Goal: Information Seeking & Learning: Learn about a topic

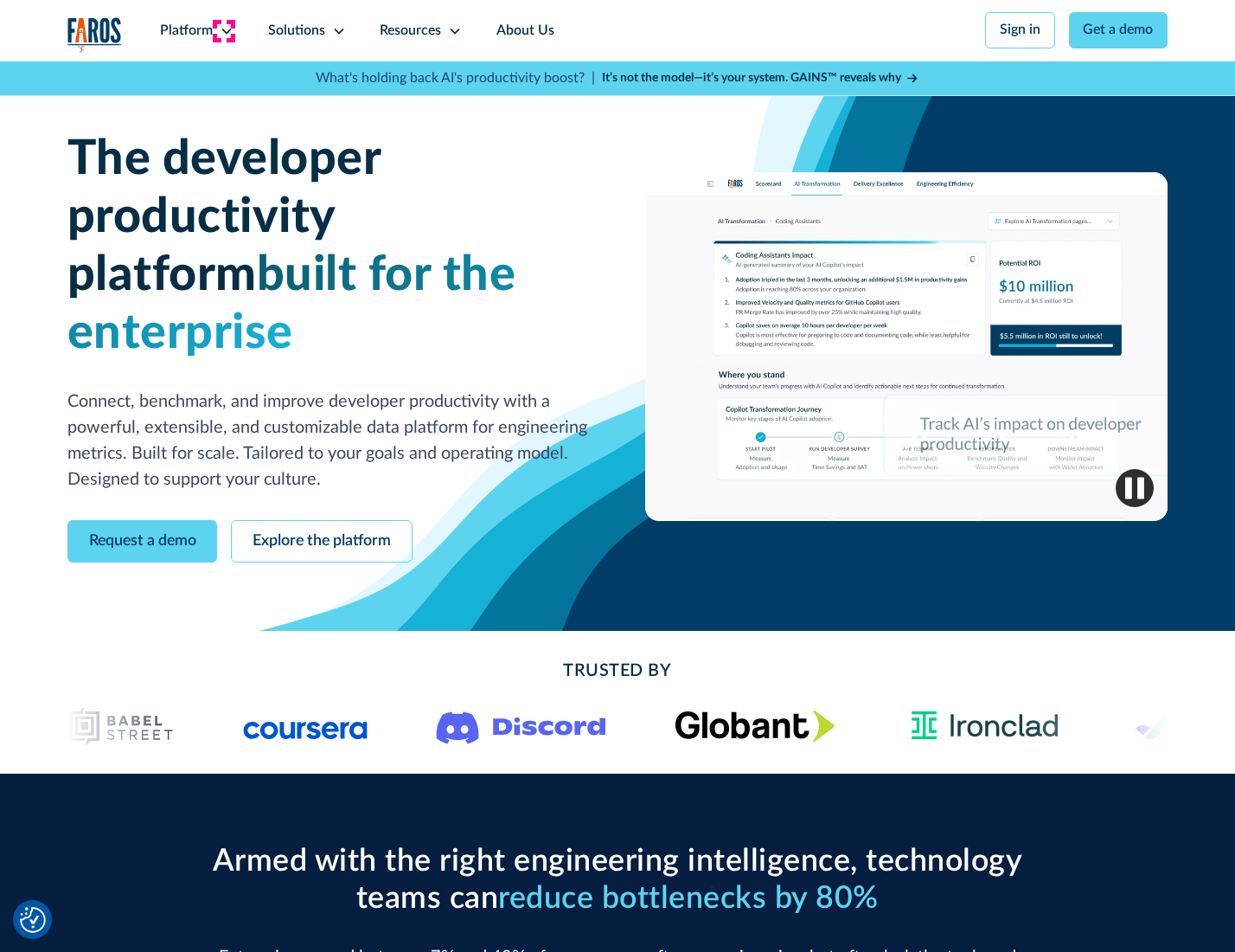
click at [224, 30] on icon at bounding box center [226, 30] width 14 height 14
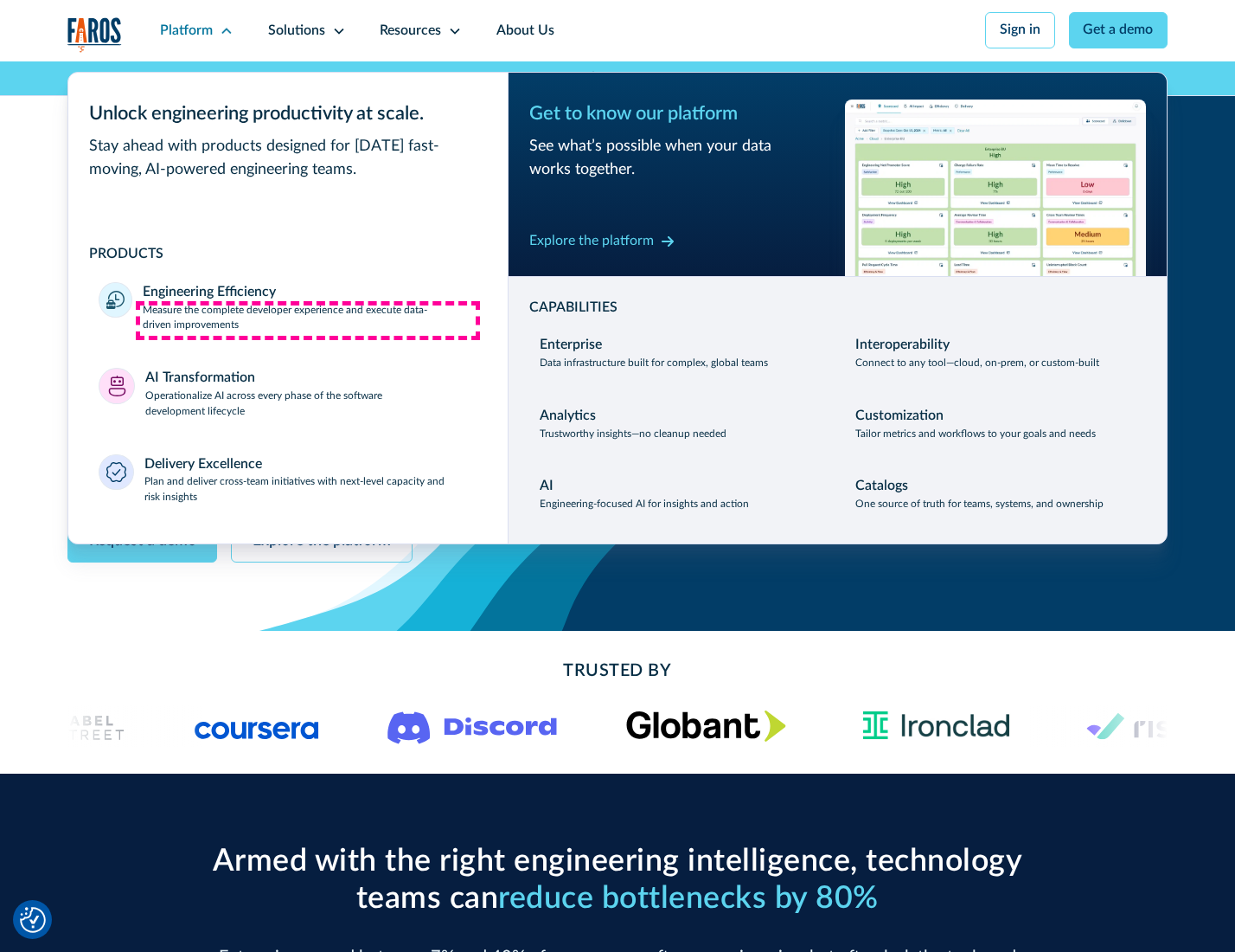
click at [308, 320] on p "Measure the complete developer experience and execute data-driven improvements" at bounding box center [309, 318] width 334 height 31
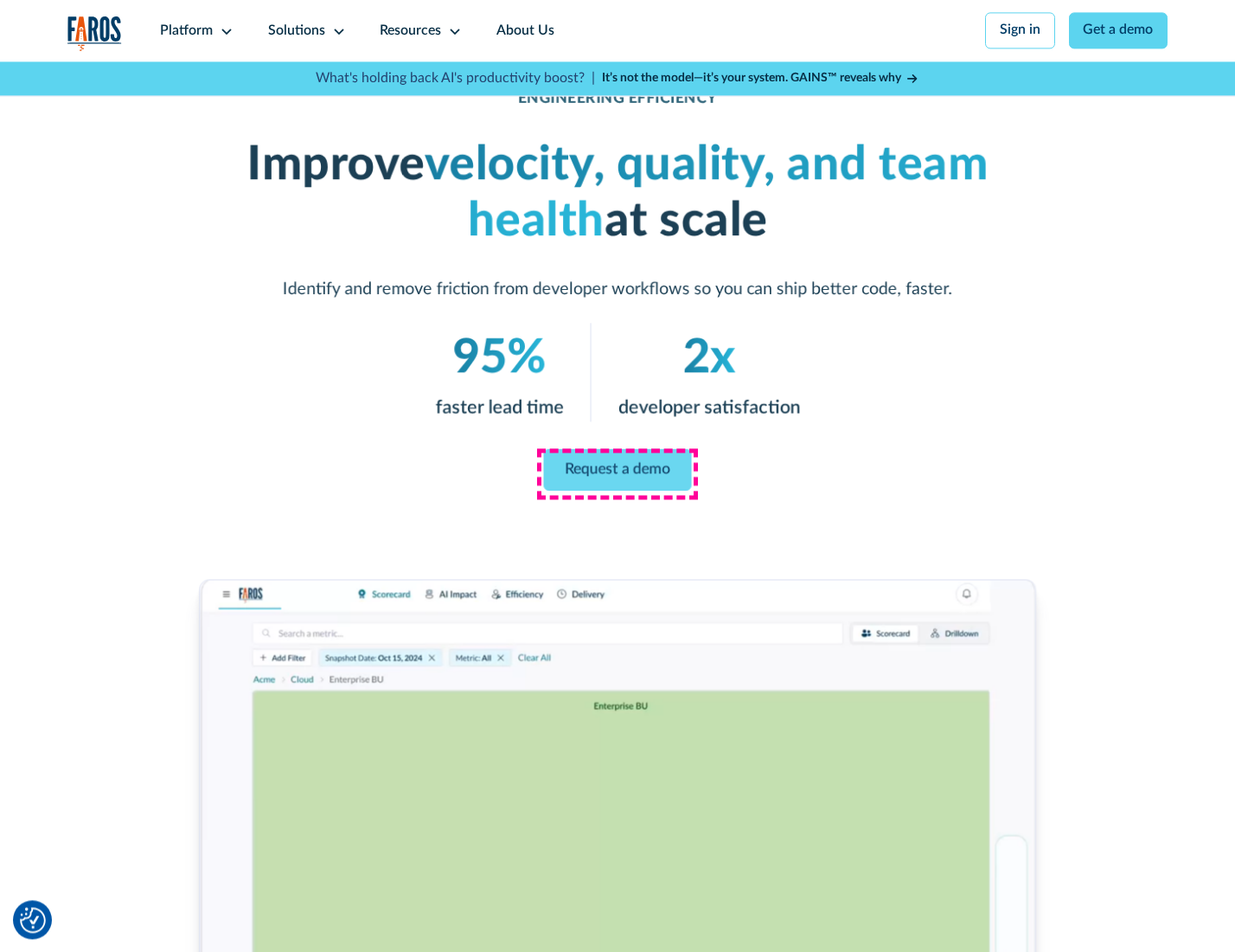
click at [617, 472] on link "Request a demo" at bounding box center [618, 469] width 148 height 41
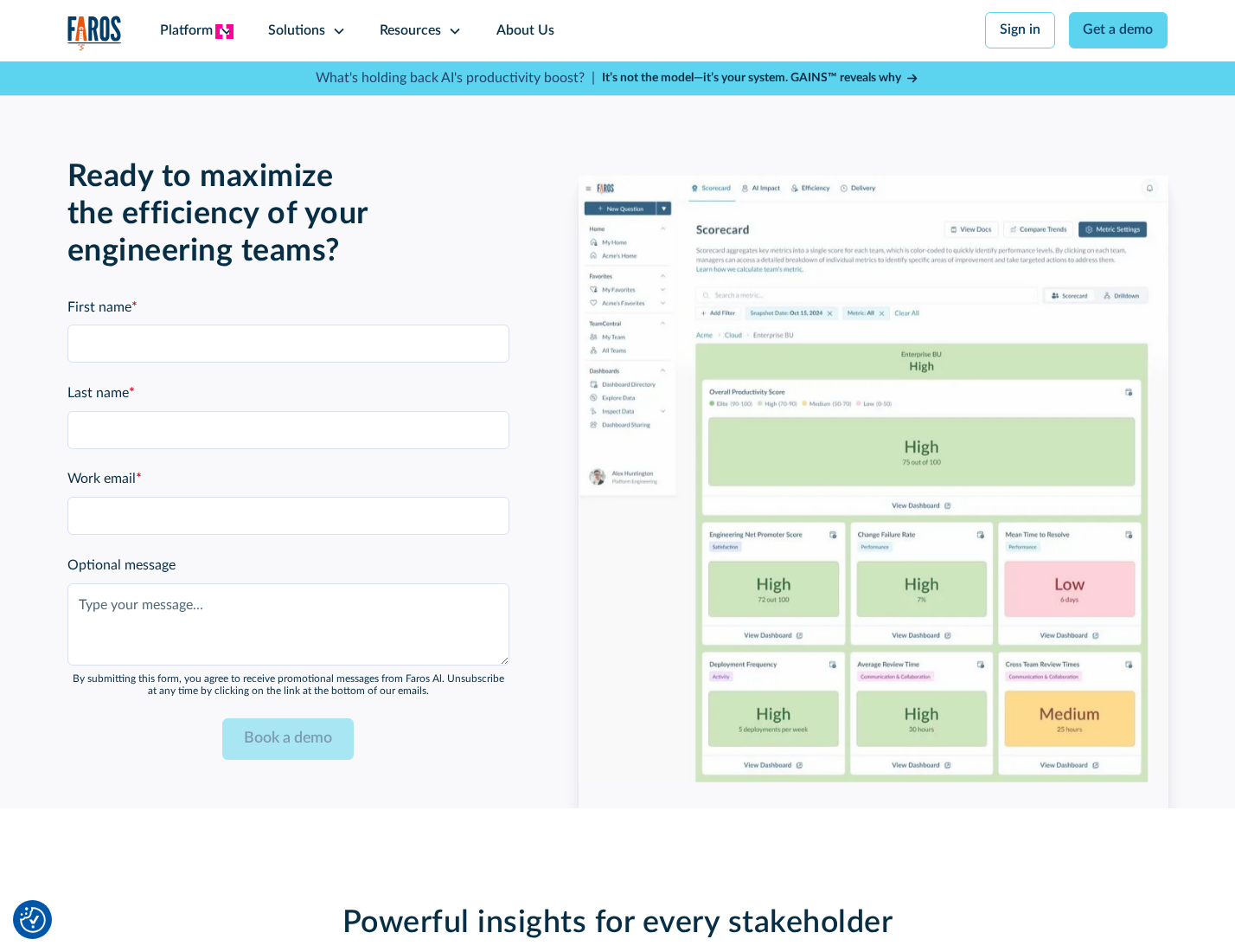
scroll to position [3766, 0]
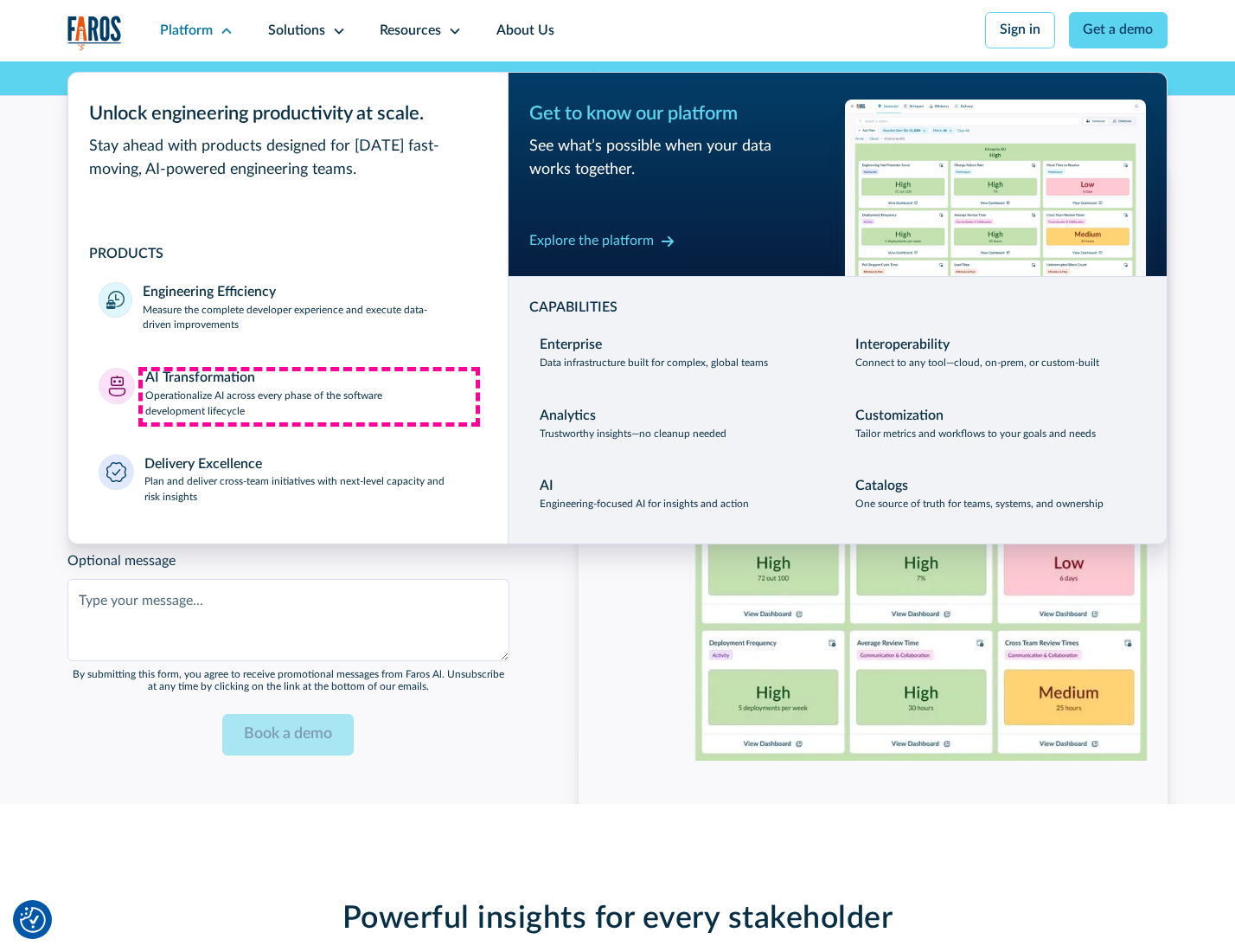
click at [309, 396] on p "Operationalize AI across every phase of the software development lifecycle" at bounding box center [311, 404] width 332 height 31
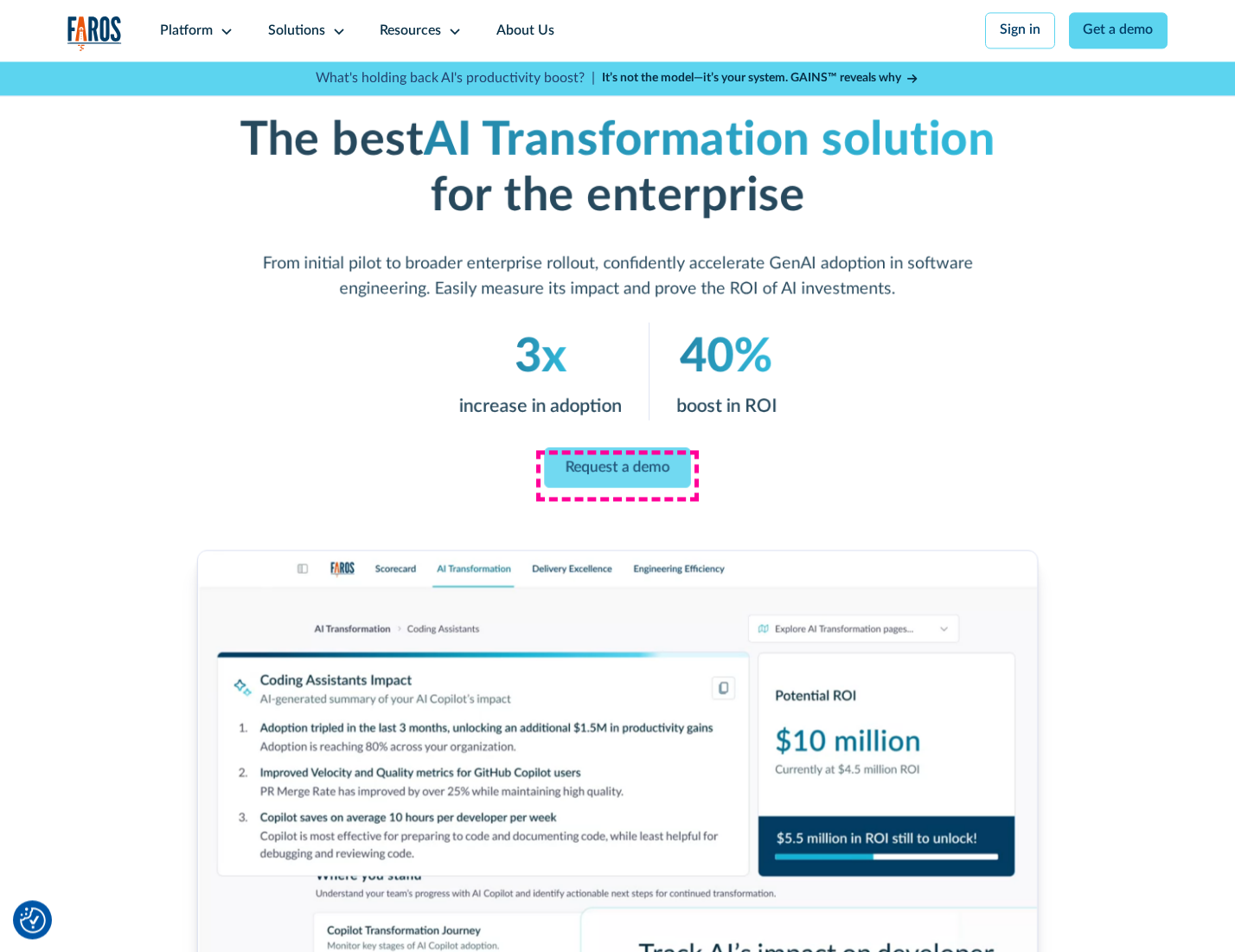
click at [617, 470] on link "Request a demo" at bounding box center [617, 466] width 146 height 40
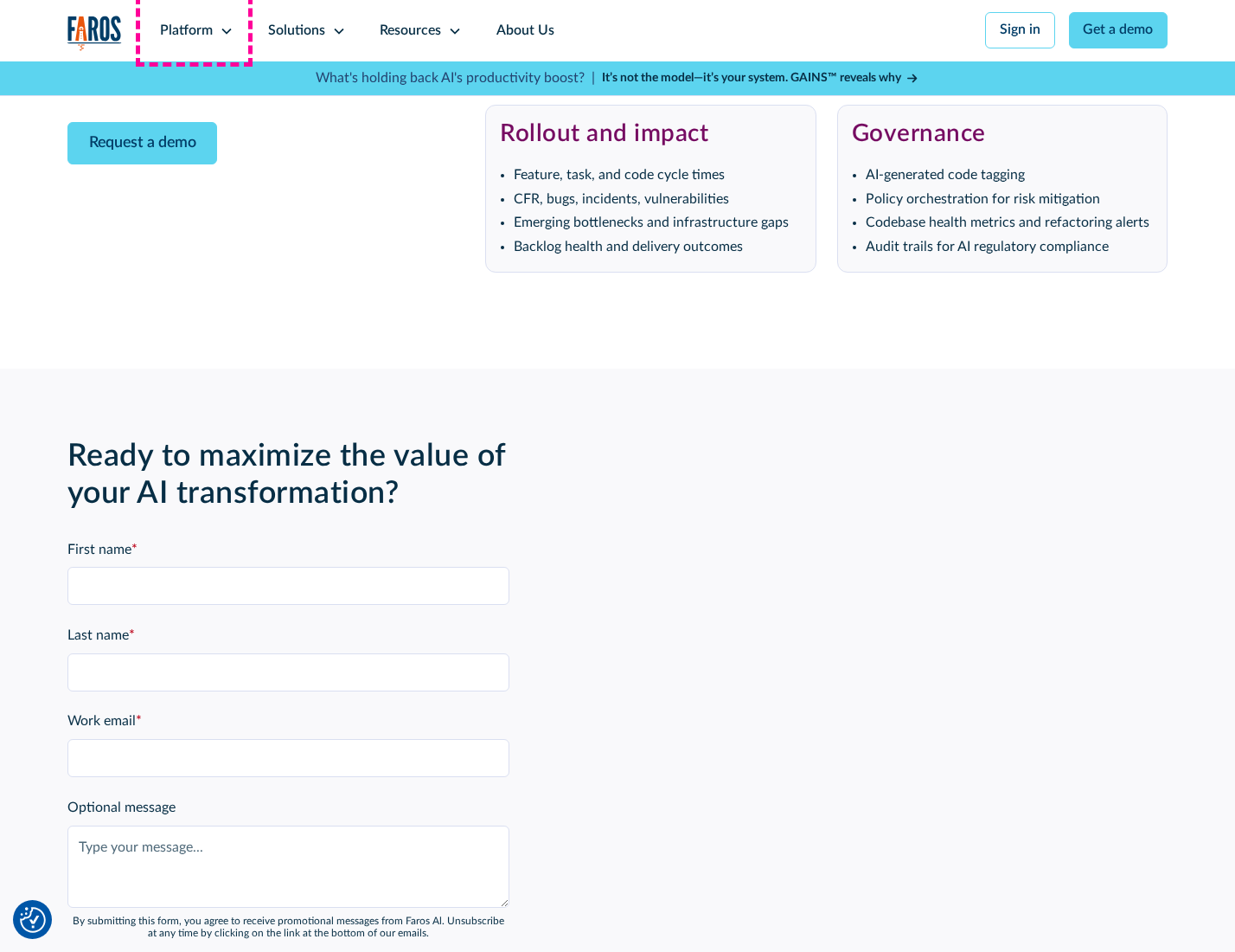
click at [194, 30] on div "Platform" at bounding box center [186, 31] width 52 height 21
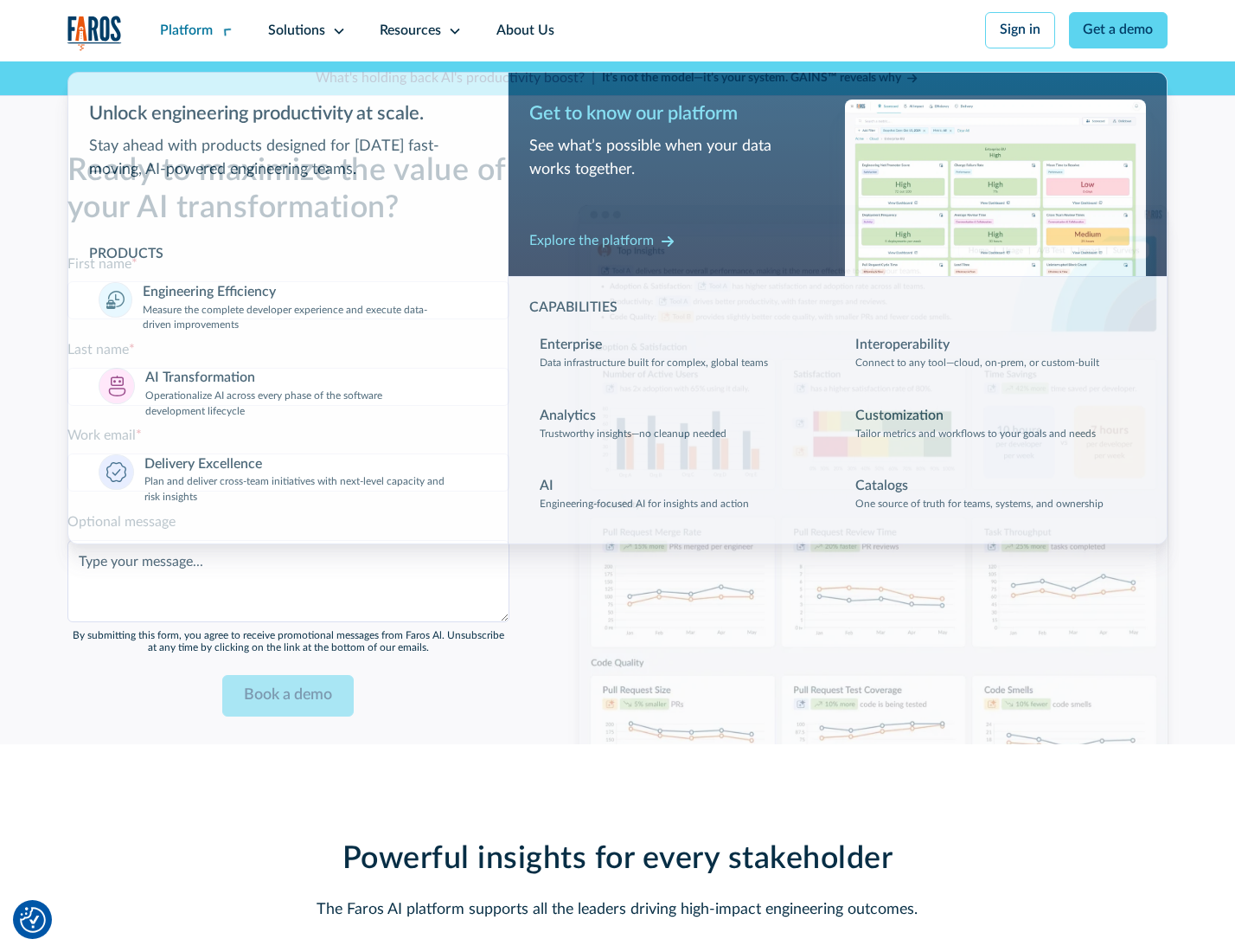
scroll to position [4182, 0]
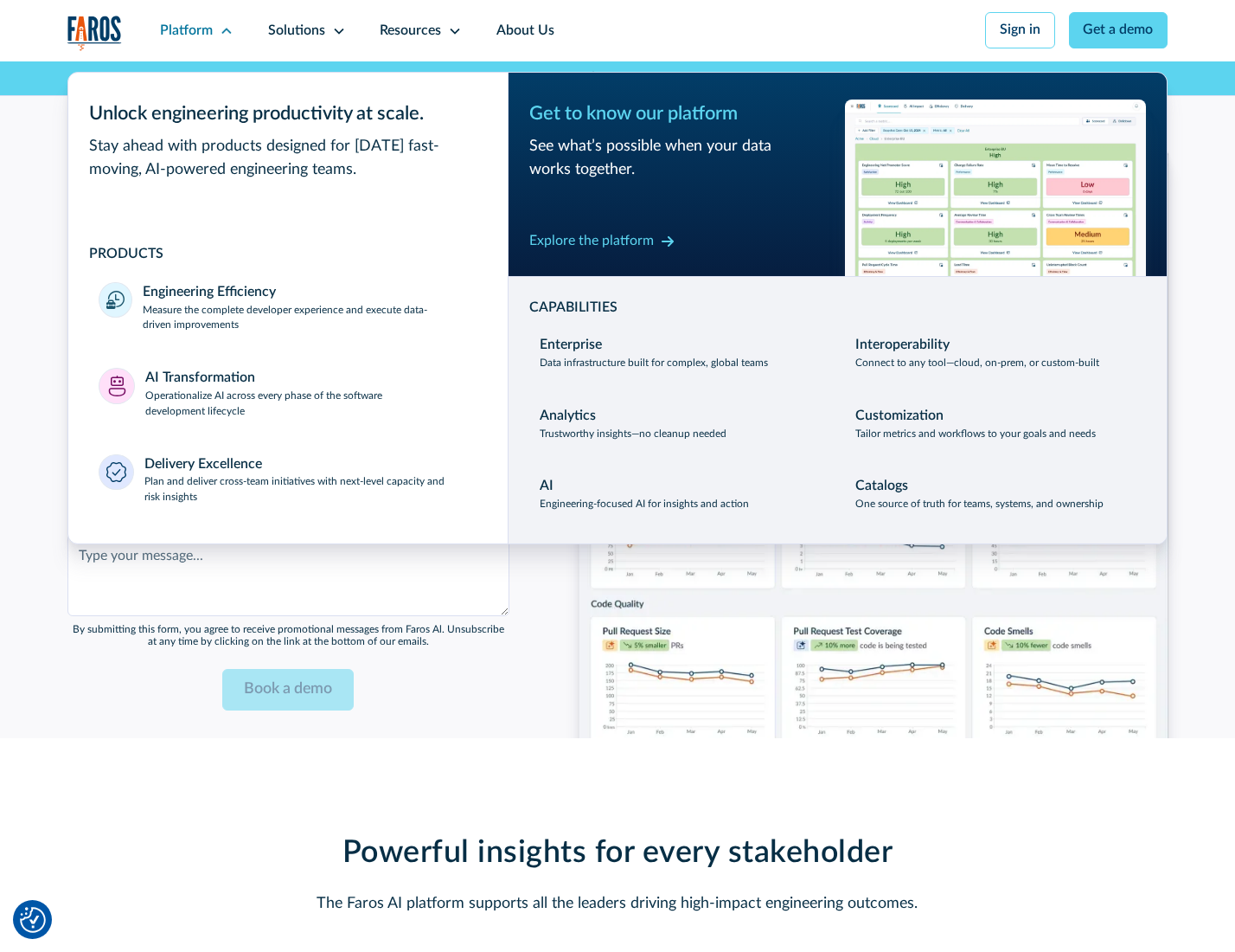
click at [590, 243] on div "Explore the platform" at bounding box center [591, 241] width 124 height 21
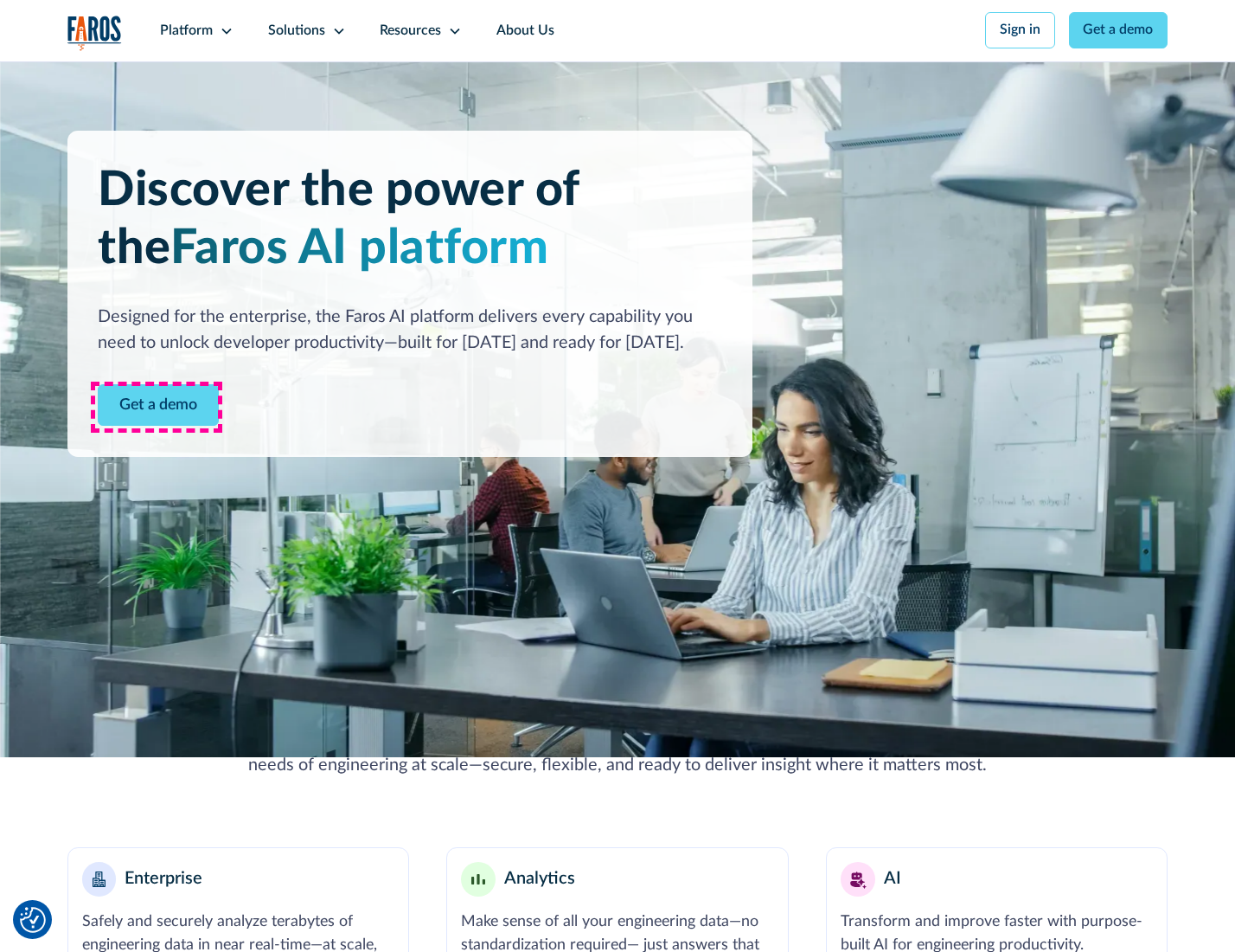
click at [156, 407] on link "Get a demo" at bounding box center [158, 406] width 121 height 42
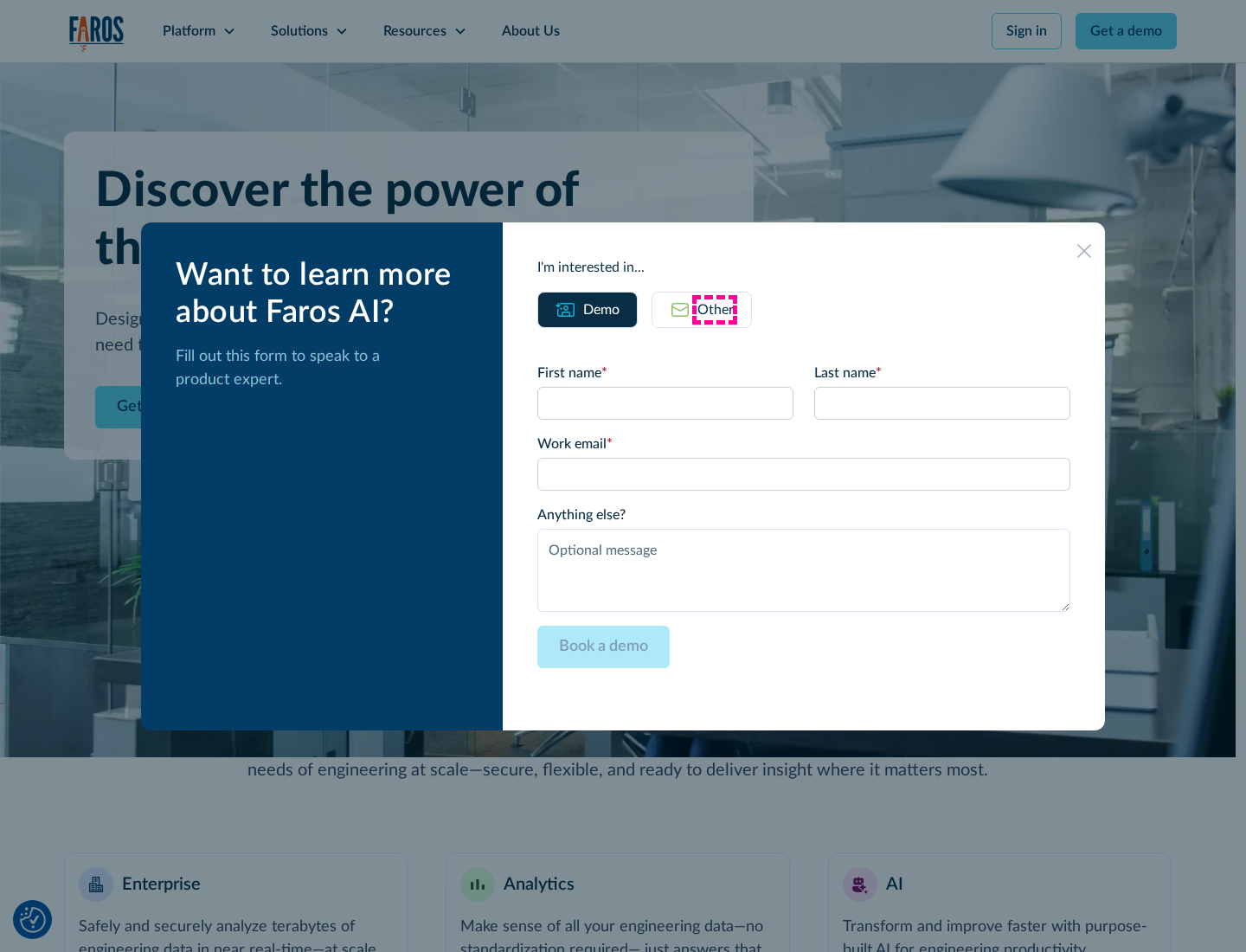
click at [715, 309] on div "Other" at bounding box center [716, 309] width 37 height 21
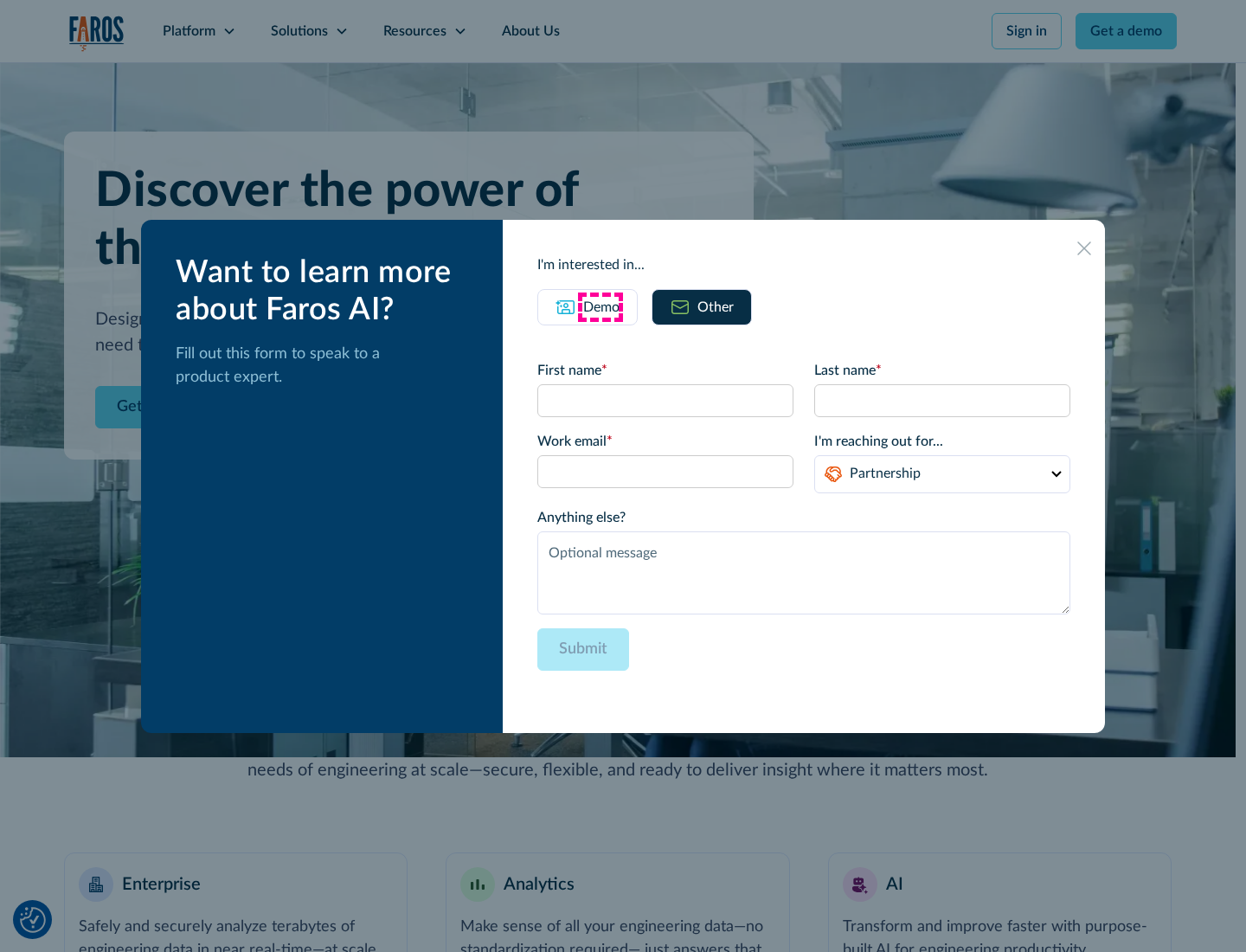
click at [600, 306] on div "Demo" at bounding box center [602, 307] width 37 height 21
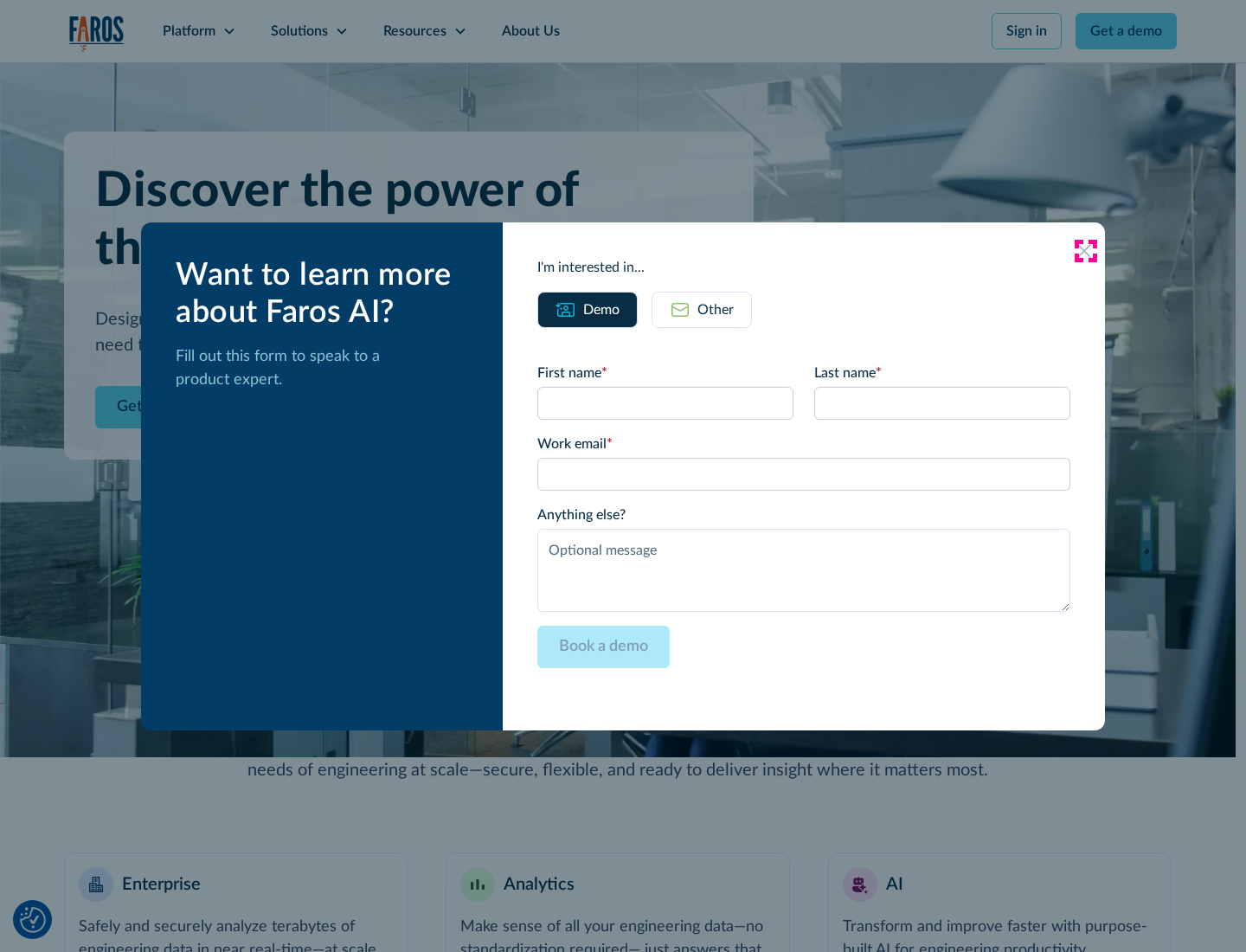
click at [1085, 250] on icon at bounding box center [1084, 250] width 14 height 14
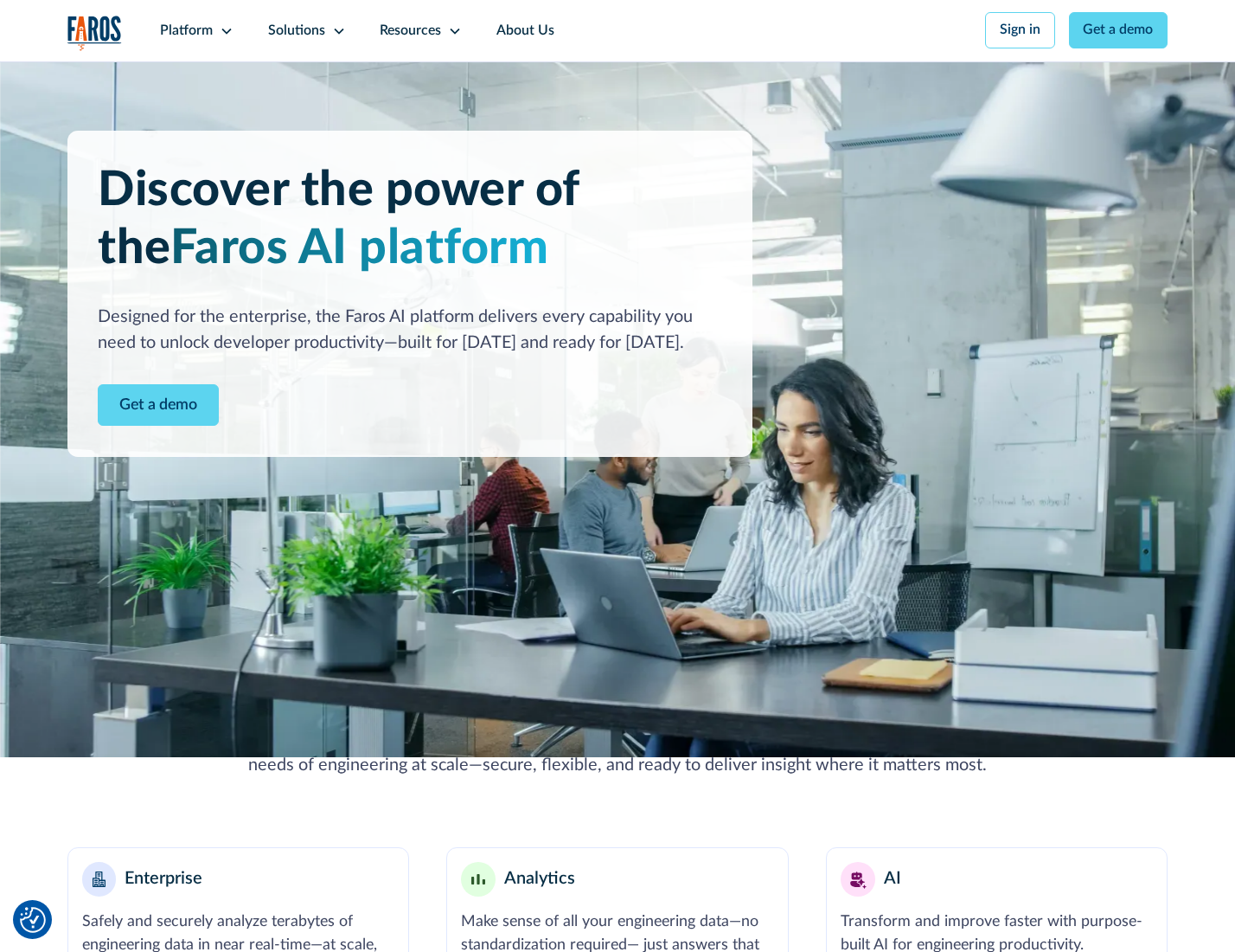
click at [224, 30] on icon at bounding box center [226, 30] width 14 height 14
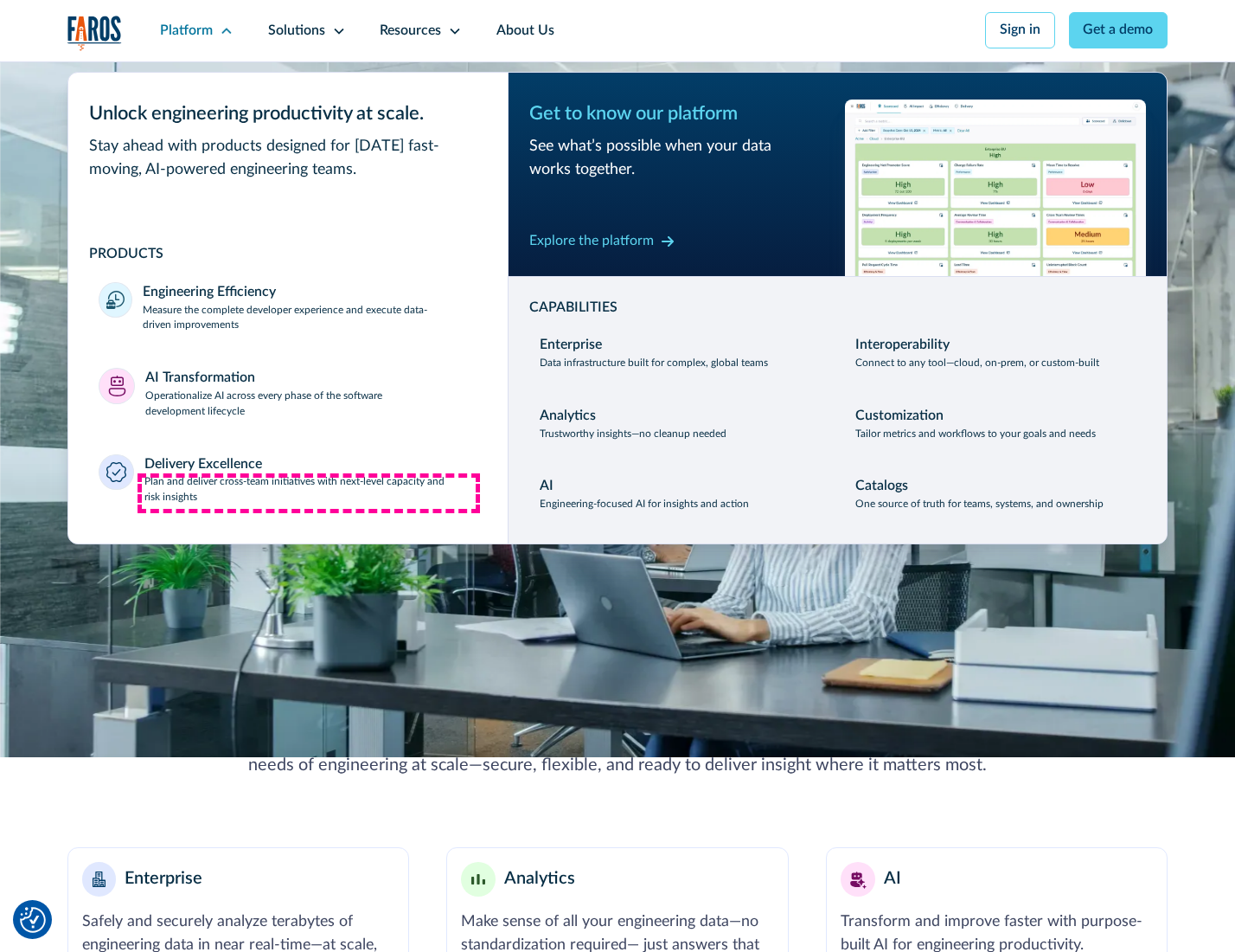
click at [309, 493] on p "Plan and deliver cross-team initiatives with next-level capacity and risk insig…" at bounding box center [311, 489] width 333 height 31
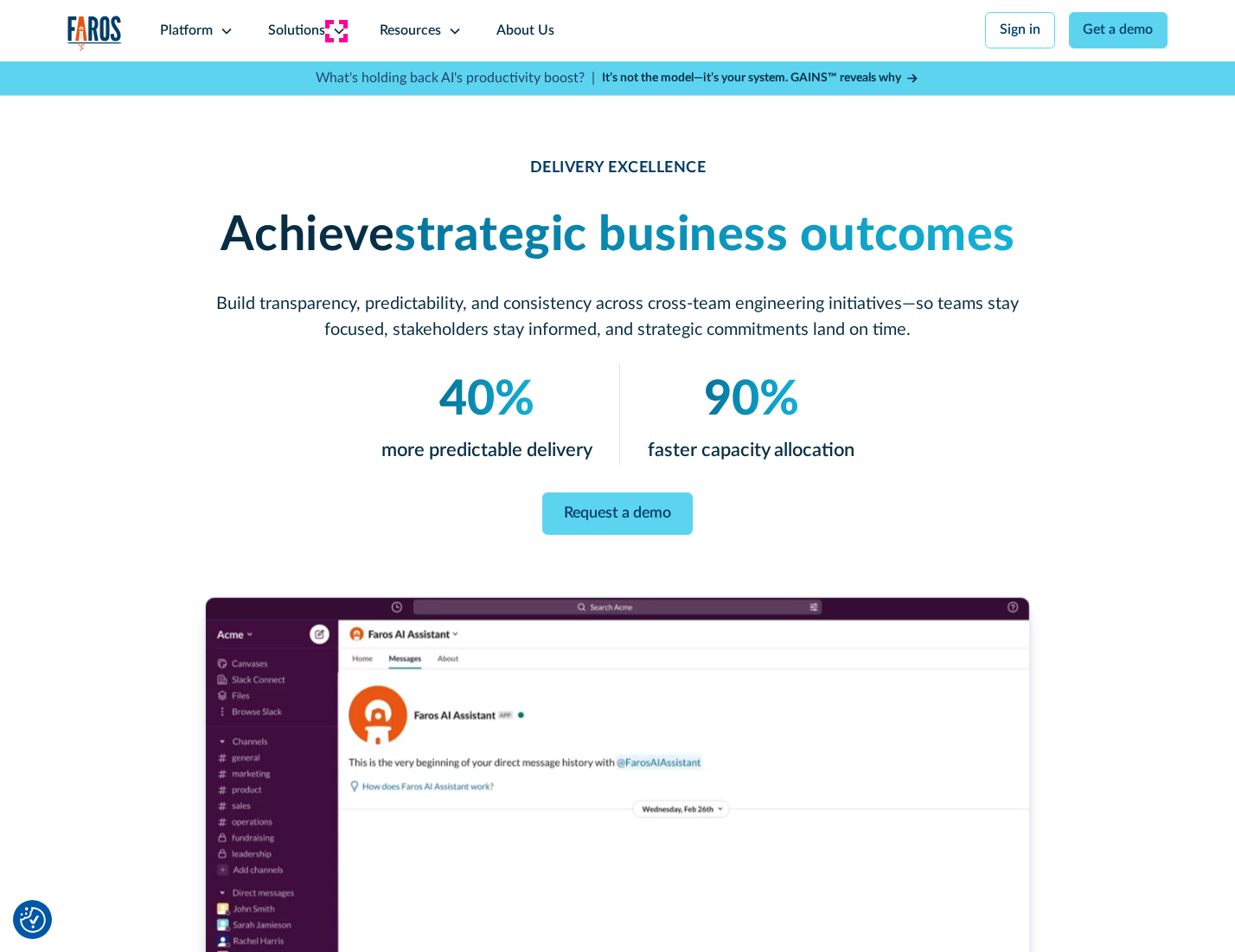
click at [336, 30] on icon at bounding box center [338, 30] width 14 height 14
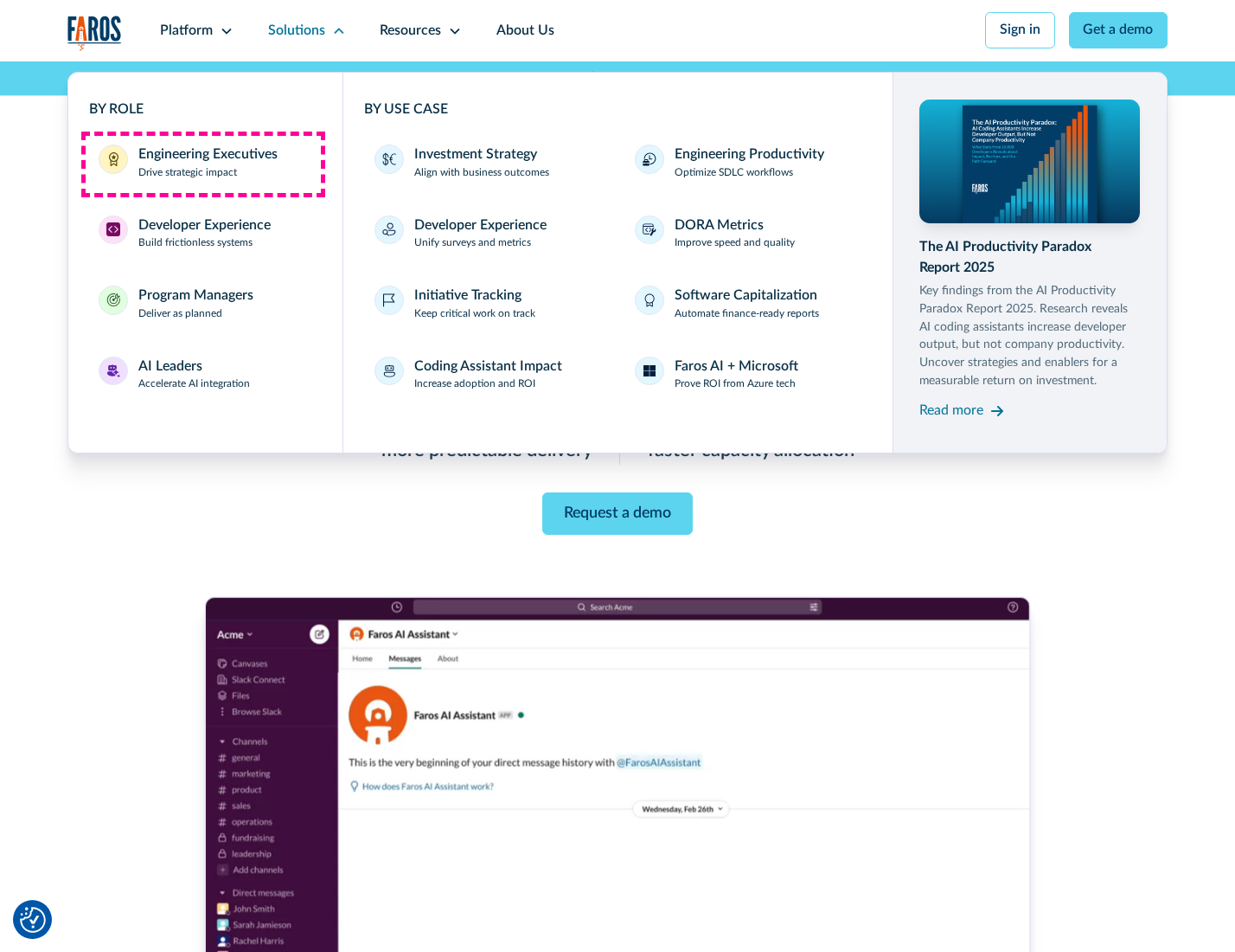
click at [202, 164] on div "Engineering Executives" at bounding box center [207, 155] width 139 height 21
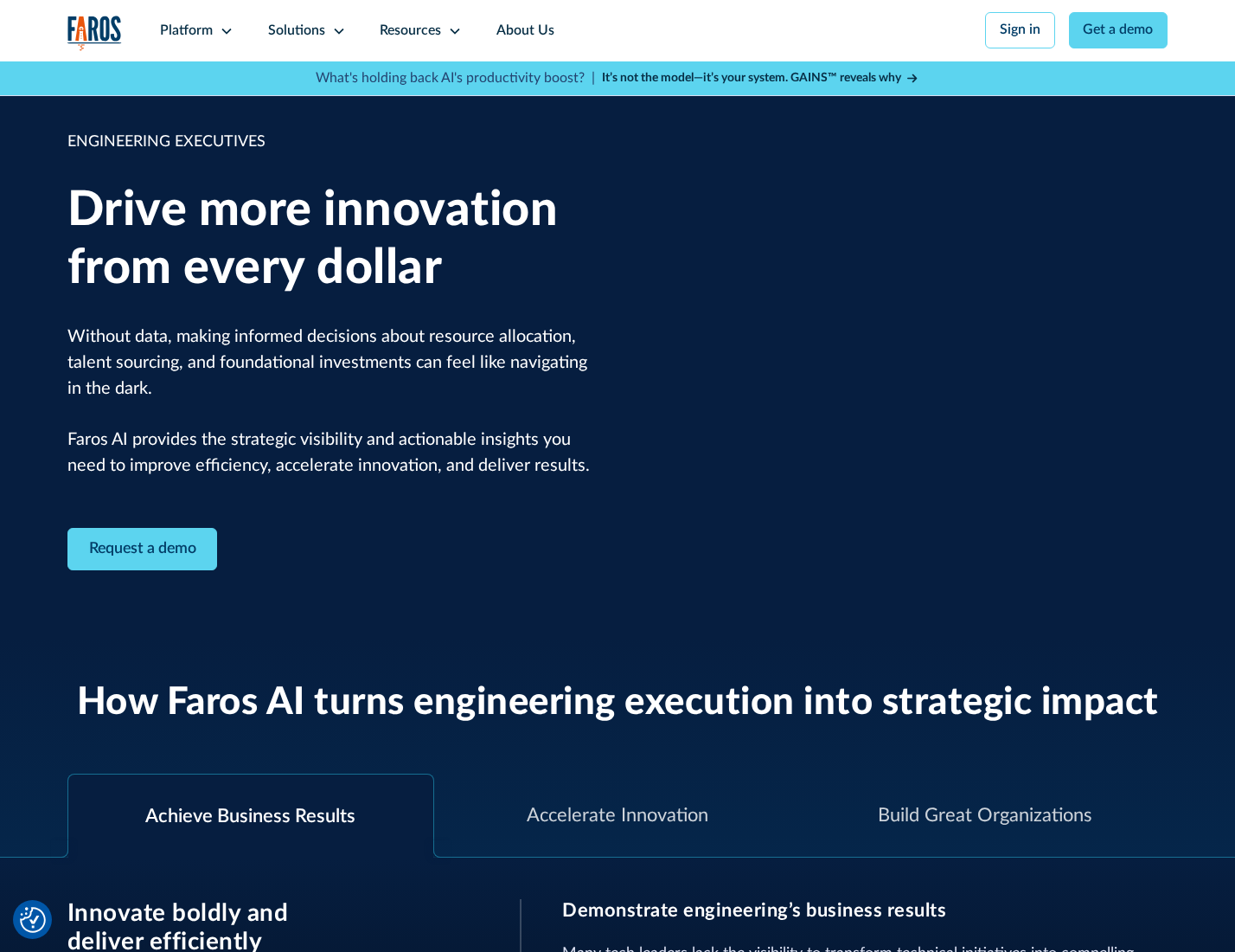
click at [336, 30] on icon at bounding box center [338, 30] width 14 height 14
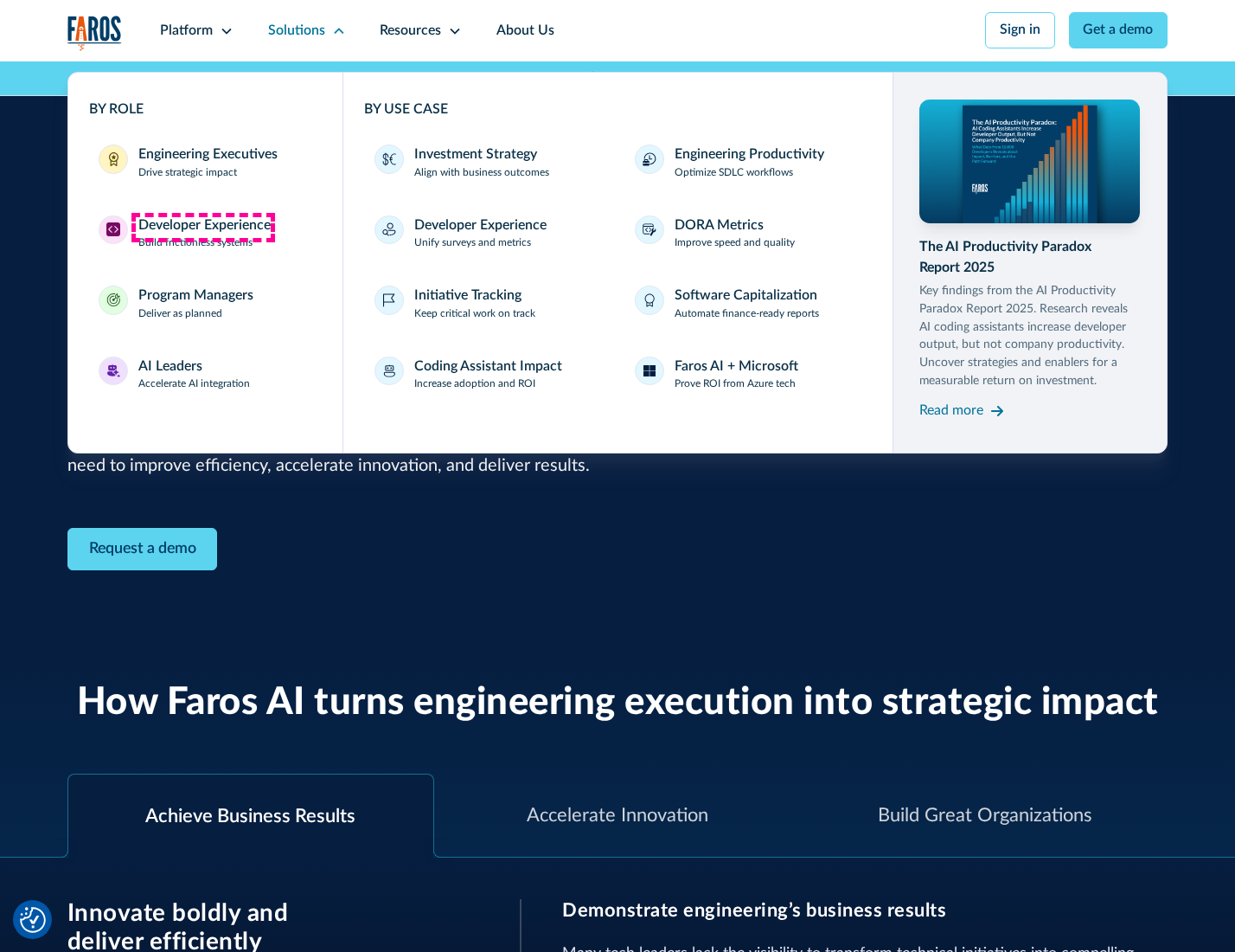
click at [202, 226] on div "Developer Experience" at bounding box center [204, 225] width 132 height 21
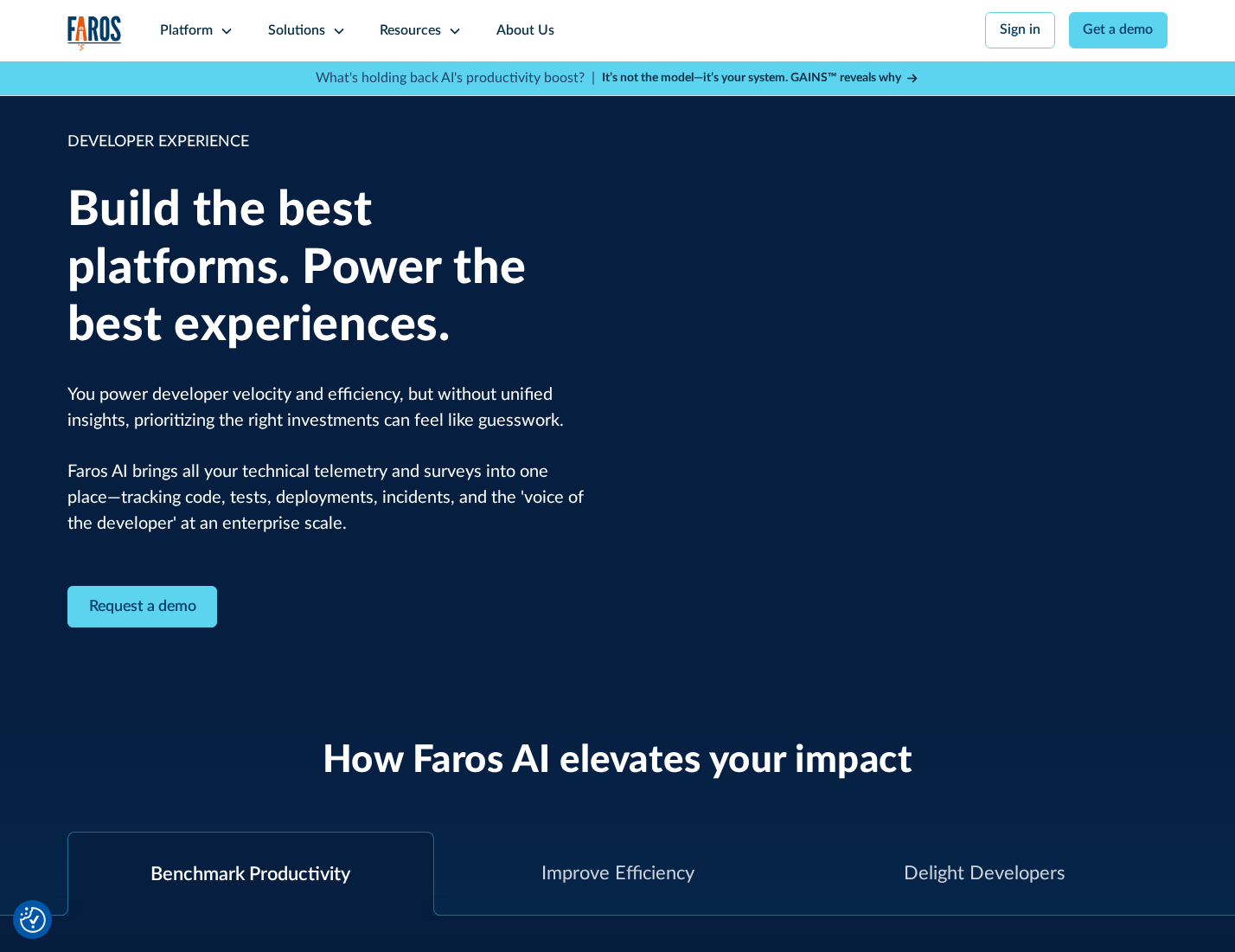
click at [304, 30] on div "Solutions" at bounding box center [297, 31] width 57 height 21
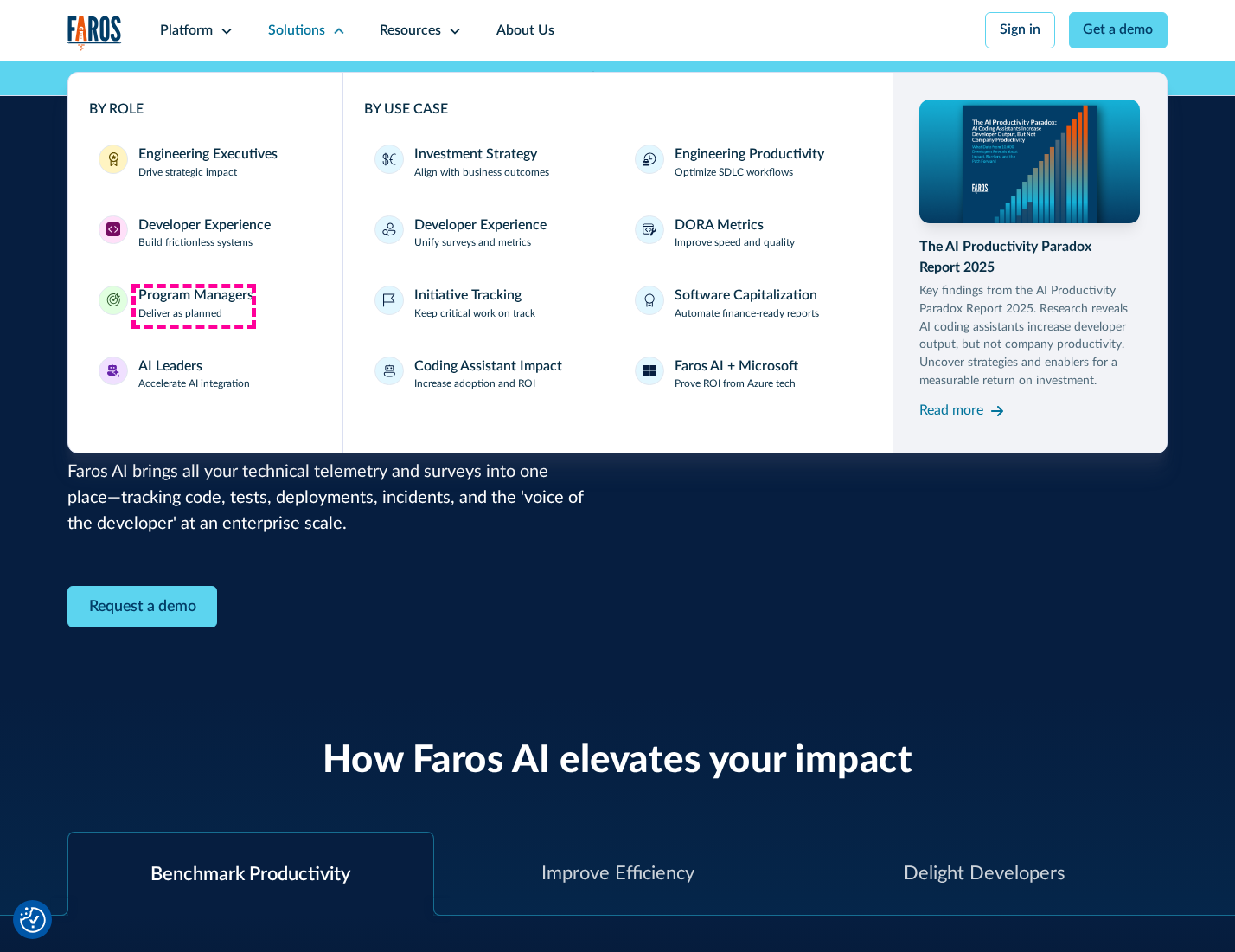
click at [193, 305] on div "Program Managers" at bounding box center [195, 295] width 115 height 21
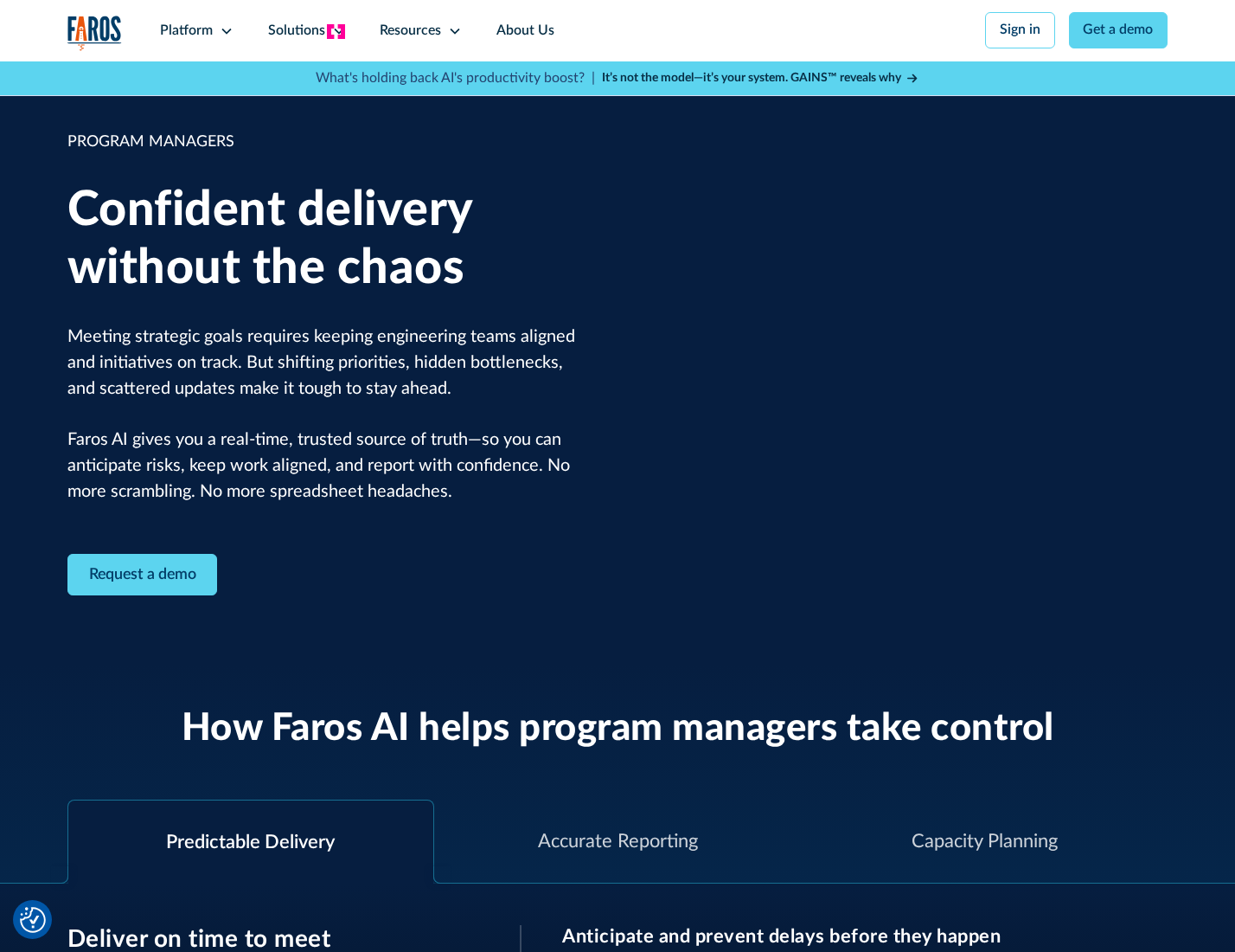
click at [336, 31] on icon at bounding box center [338, 30] width 14 height 14
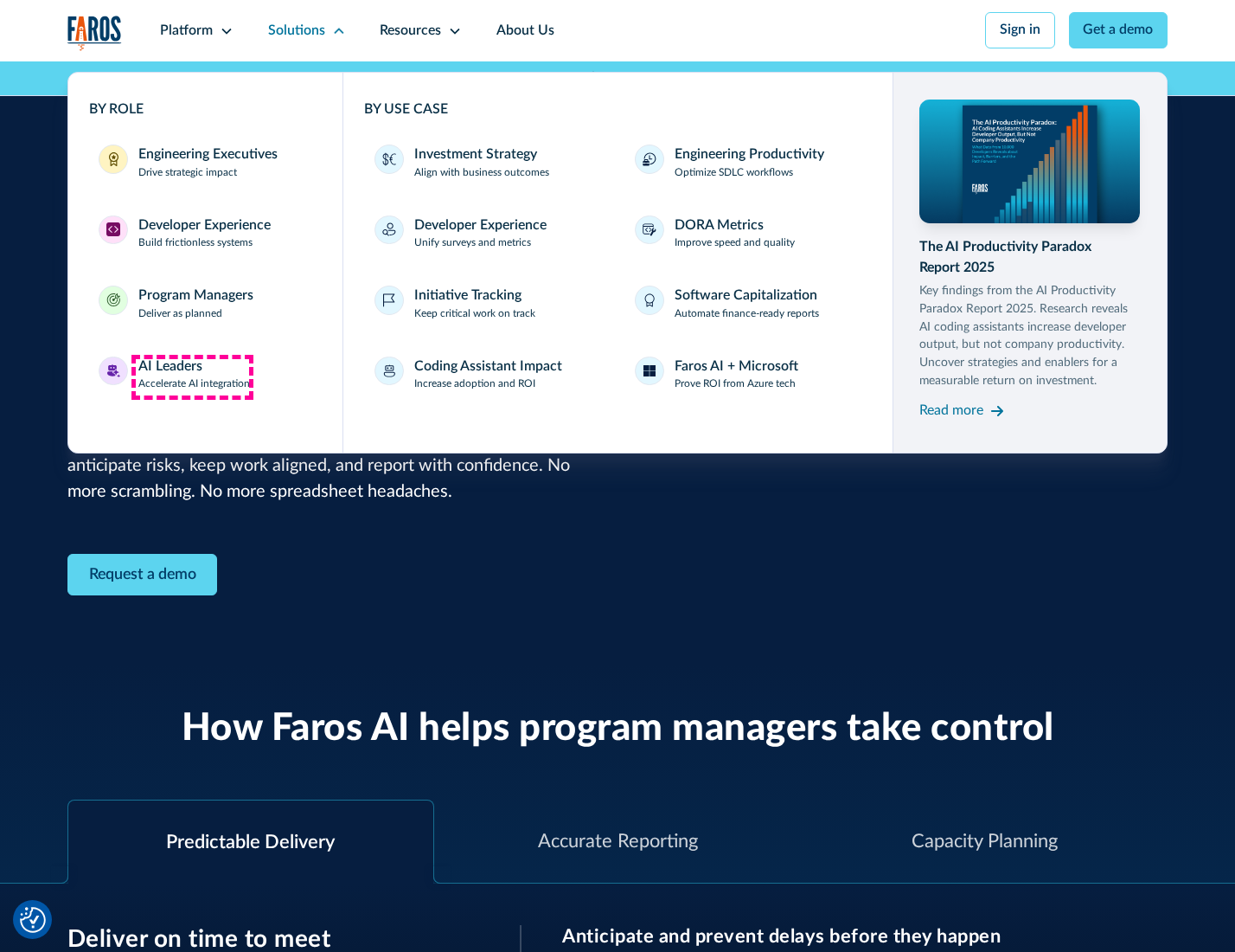
click at [192, 376] on div "AI Leaders" at bounding box center [170, 366] width 64 height 21
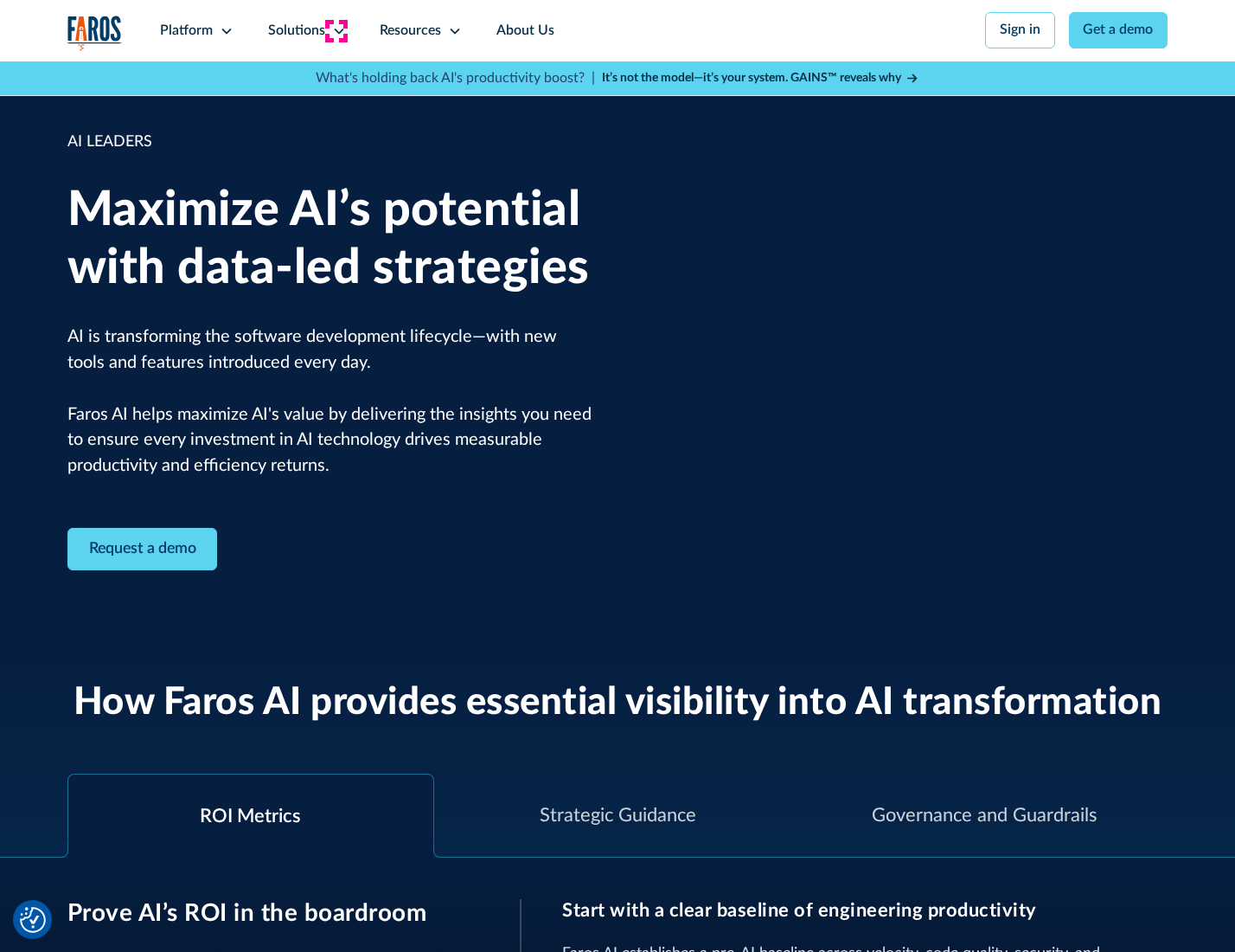
click at [336, 30] on icon at bounding box center [338, 30] width 14 height 14
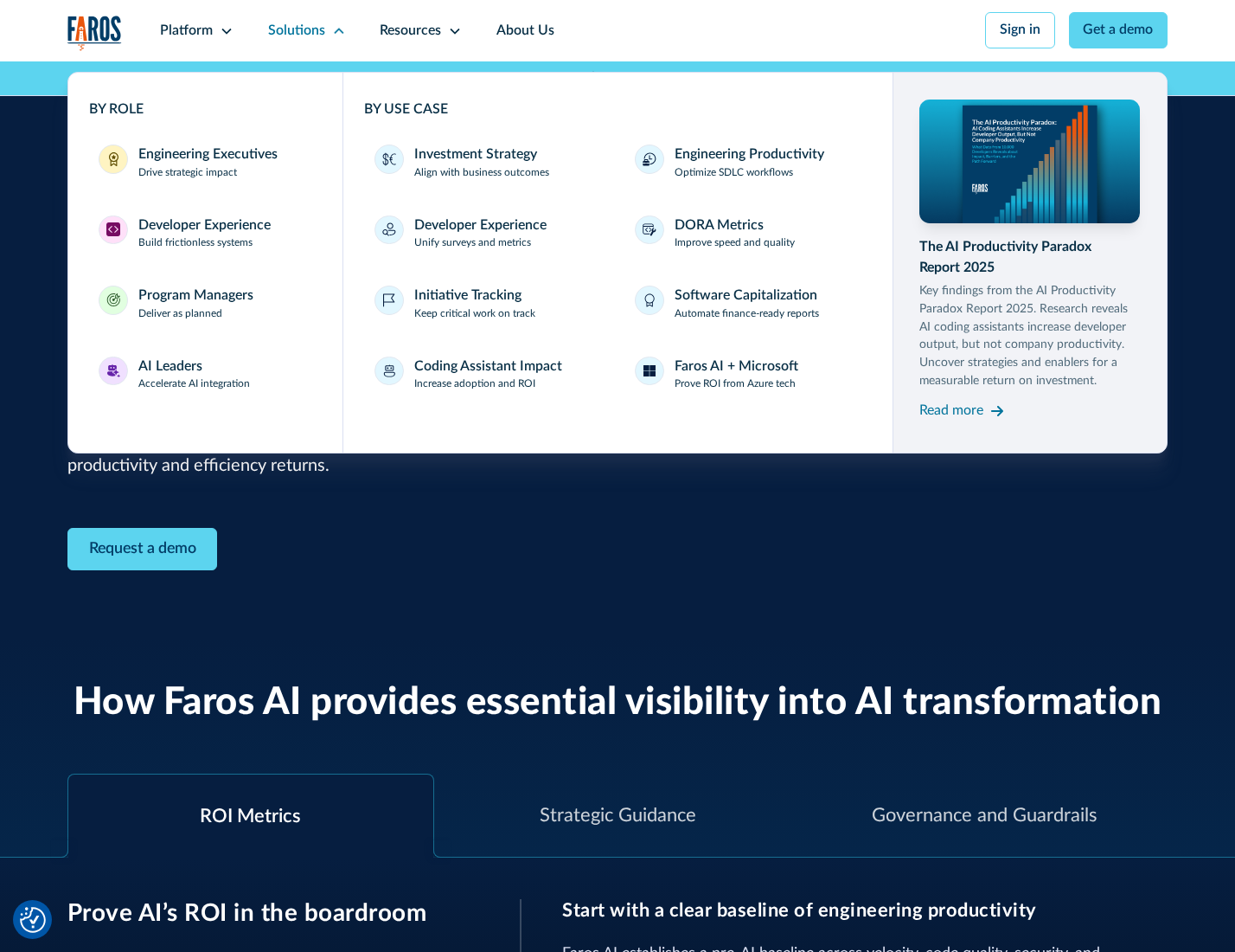
click at [474, 155] on div "Investment Strategy" at bounding box center [476, 155] width 123 height 21
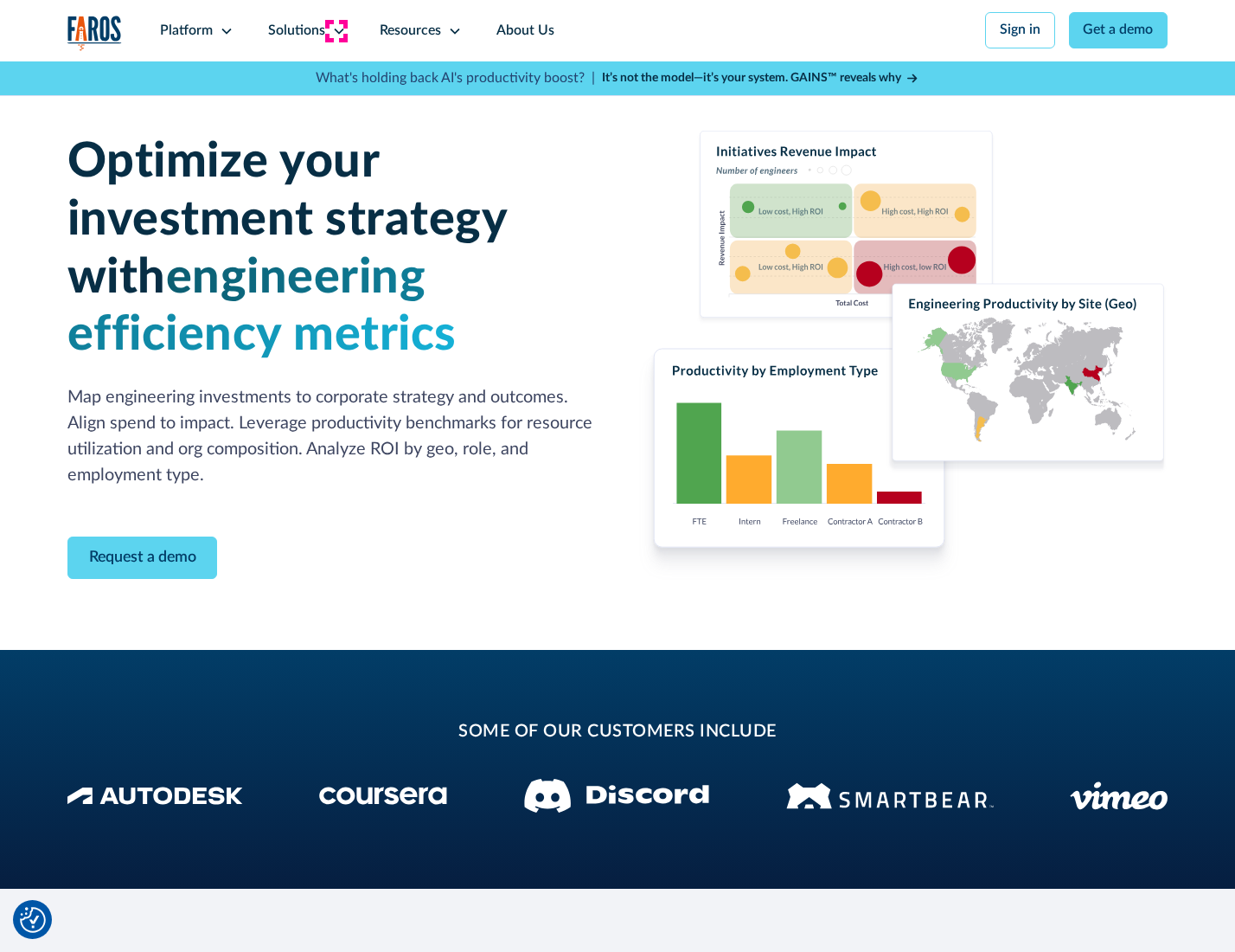
click at [336, 30] on icon at bounding box center [338, 30] width 14 height 14
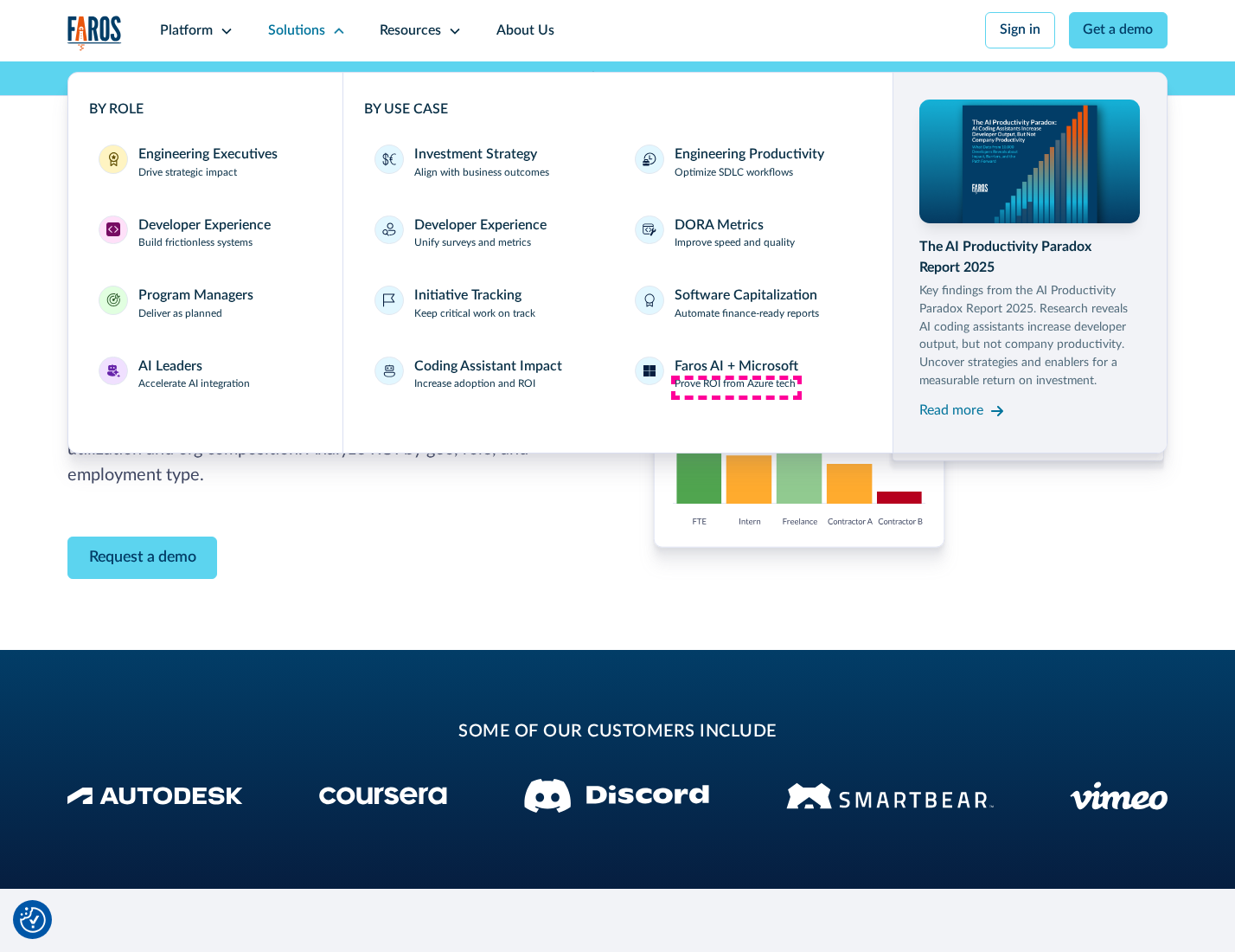
click at [736, 386] on p "Prove ROI from Azure tech" at bounding box center [736, 384] width 121 height 16
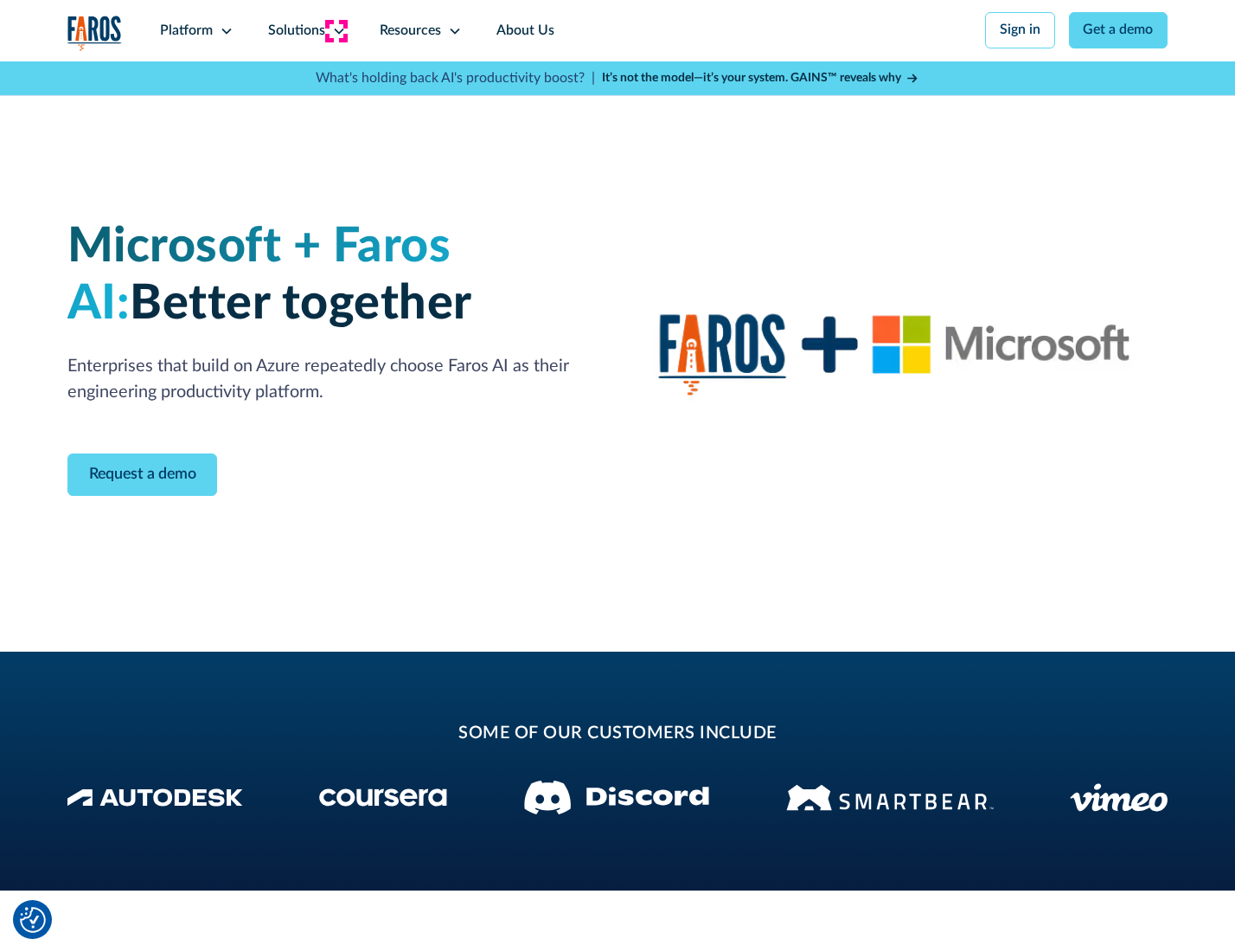
click at [336, 30] on icon at bounding box center [338, 30] width 14 height 14
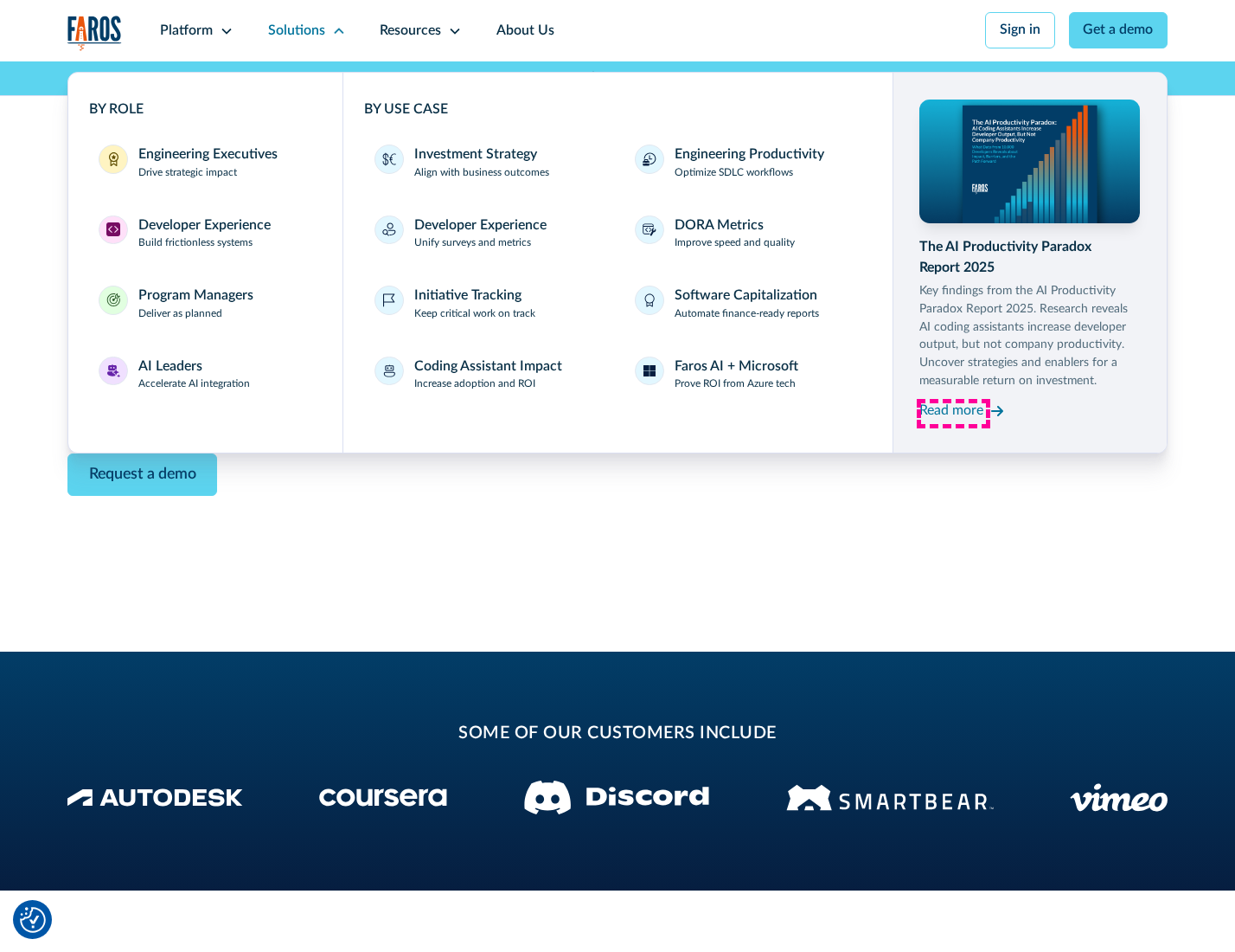
click at [953, 414] on div "Read more" at bounding box center [952, 410] width 64 height 21
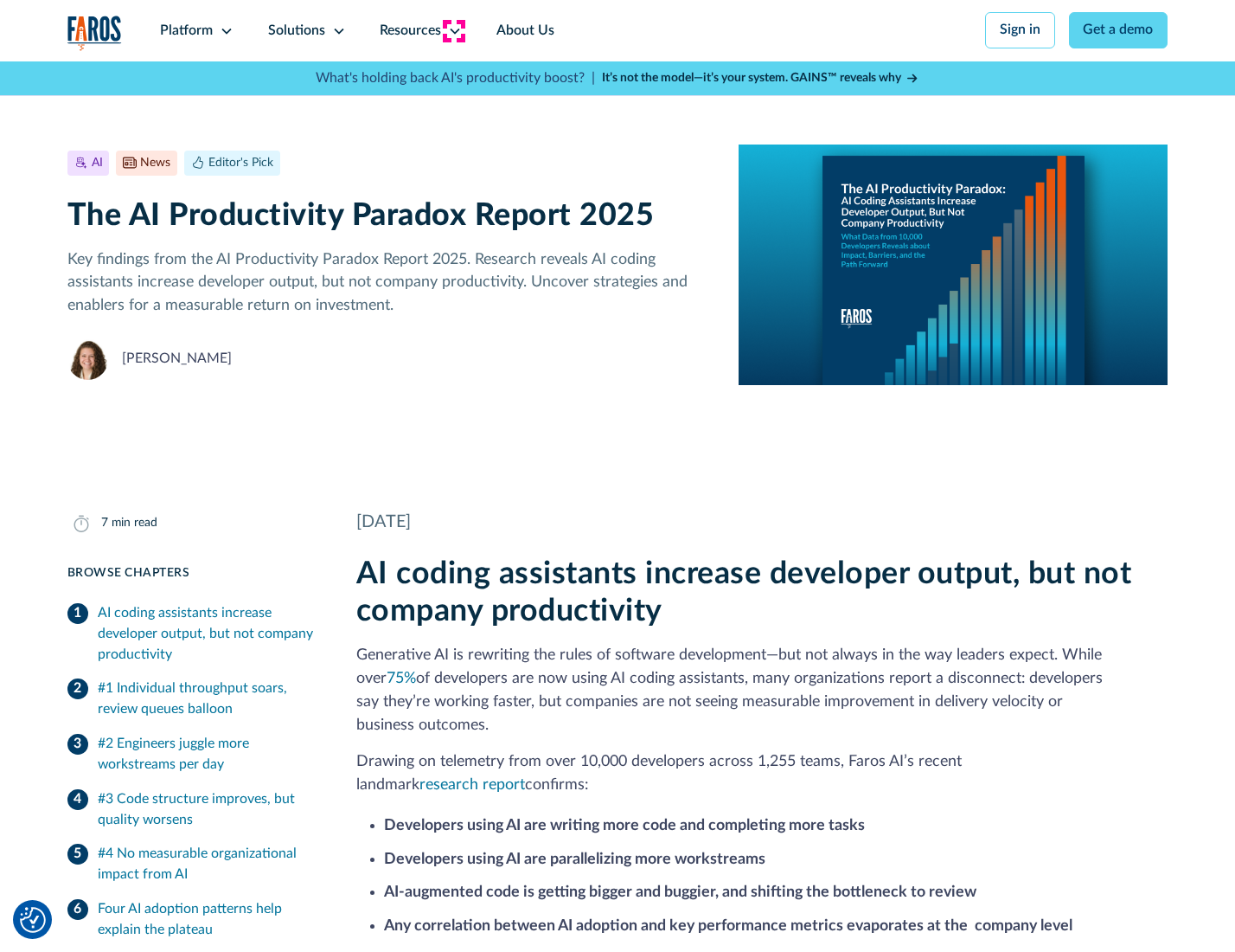
click at [453, 30] on icon at bounding box center [454, 30] width 14 height 14
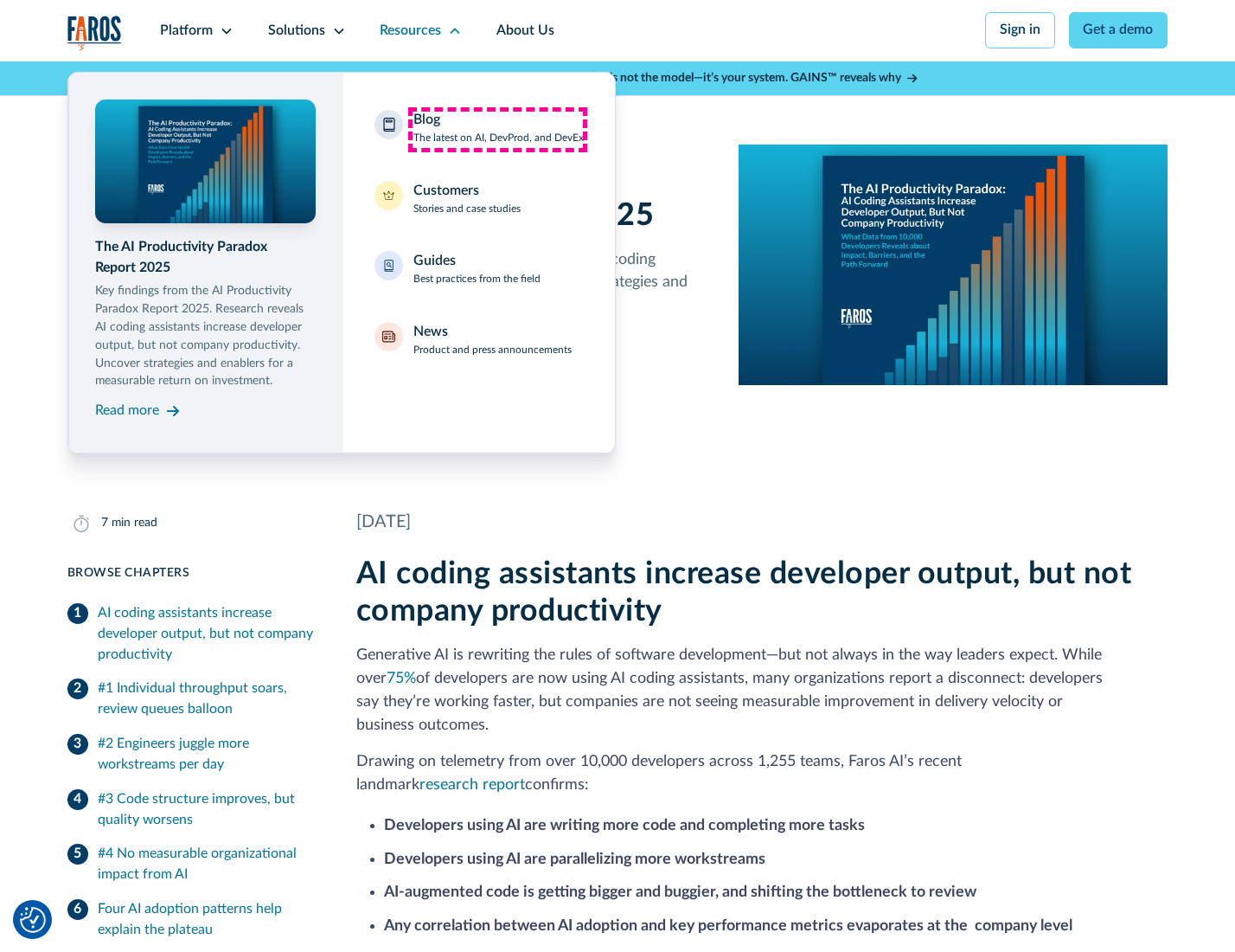
click at [497, 129] on div "Blog The latest on AI, DevProd, and DevEx" at bounding box center [498, 128] width 170 height 37
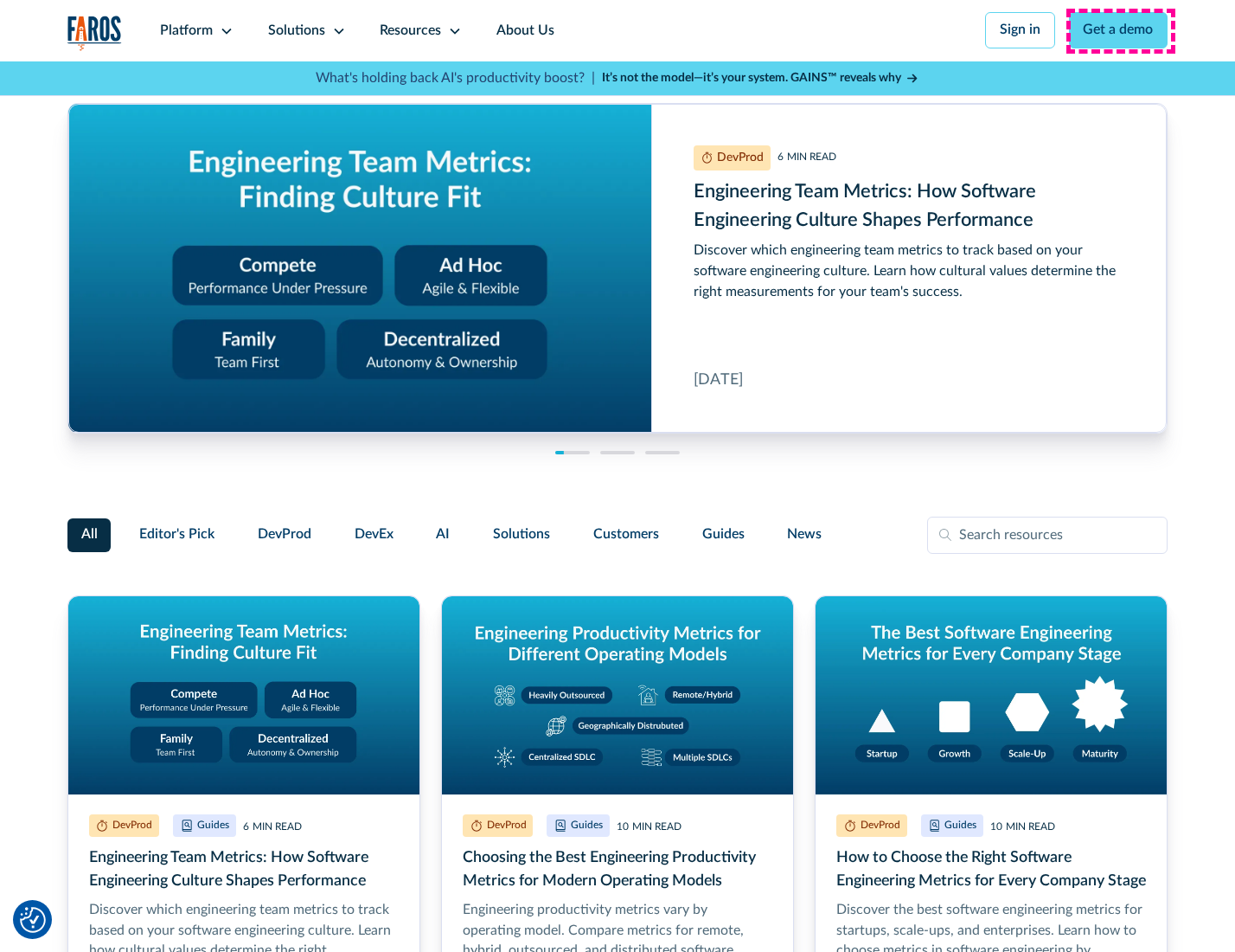
click at [1120, 30] on link "Get a demo" at bounding box center [1118, 30] width 99 height 37
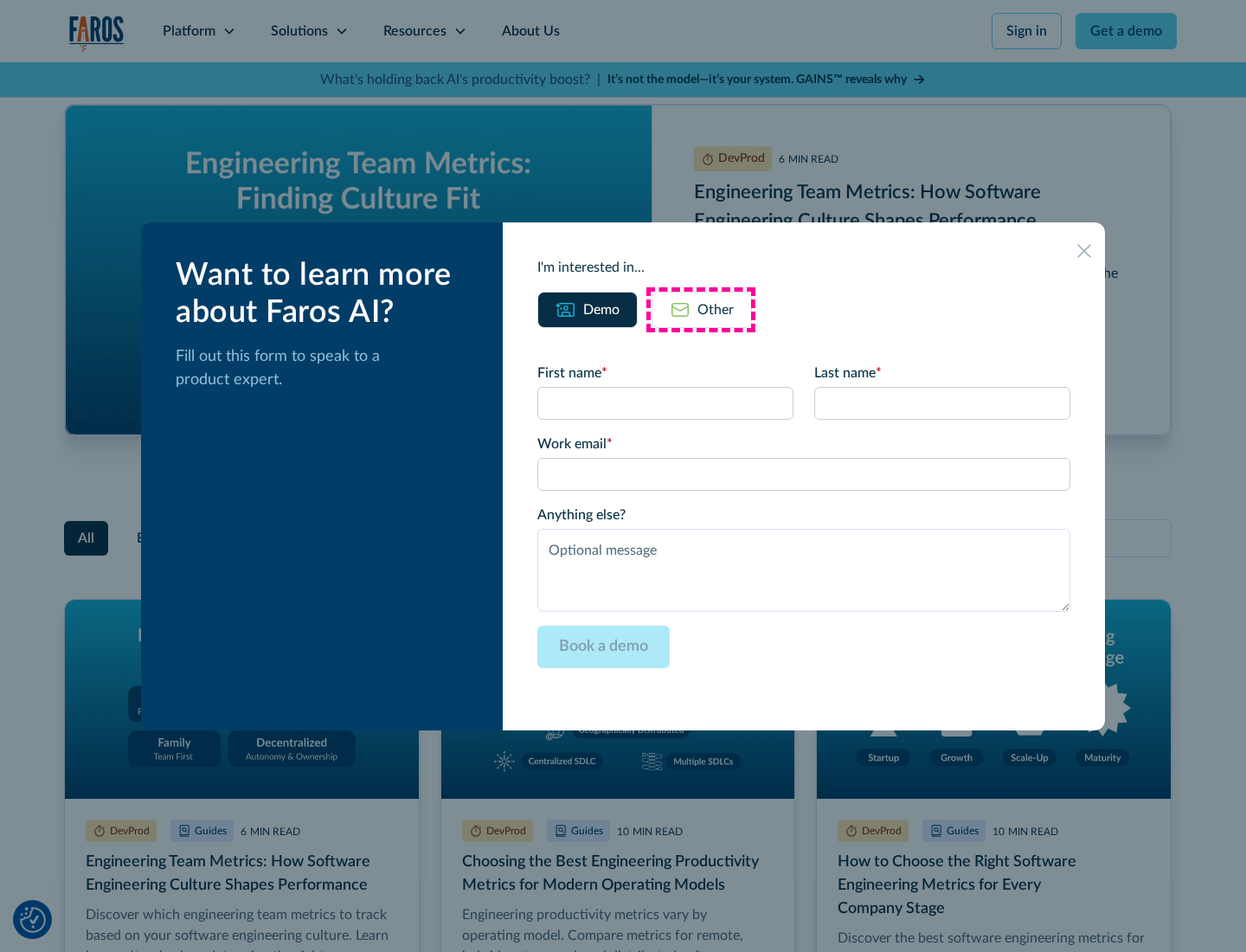
click at [701, 309] on div "Other" at bounding box center [716, 309] width 37 height 21
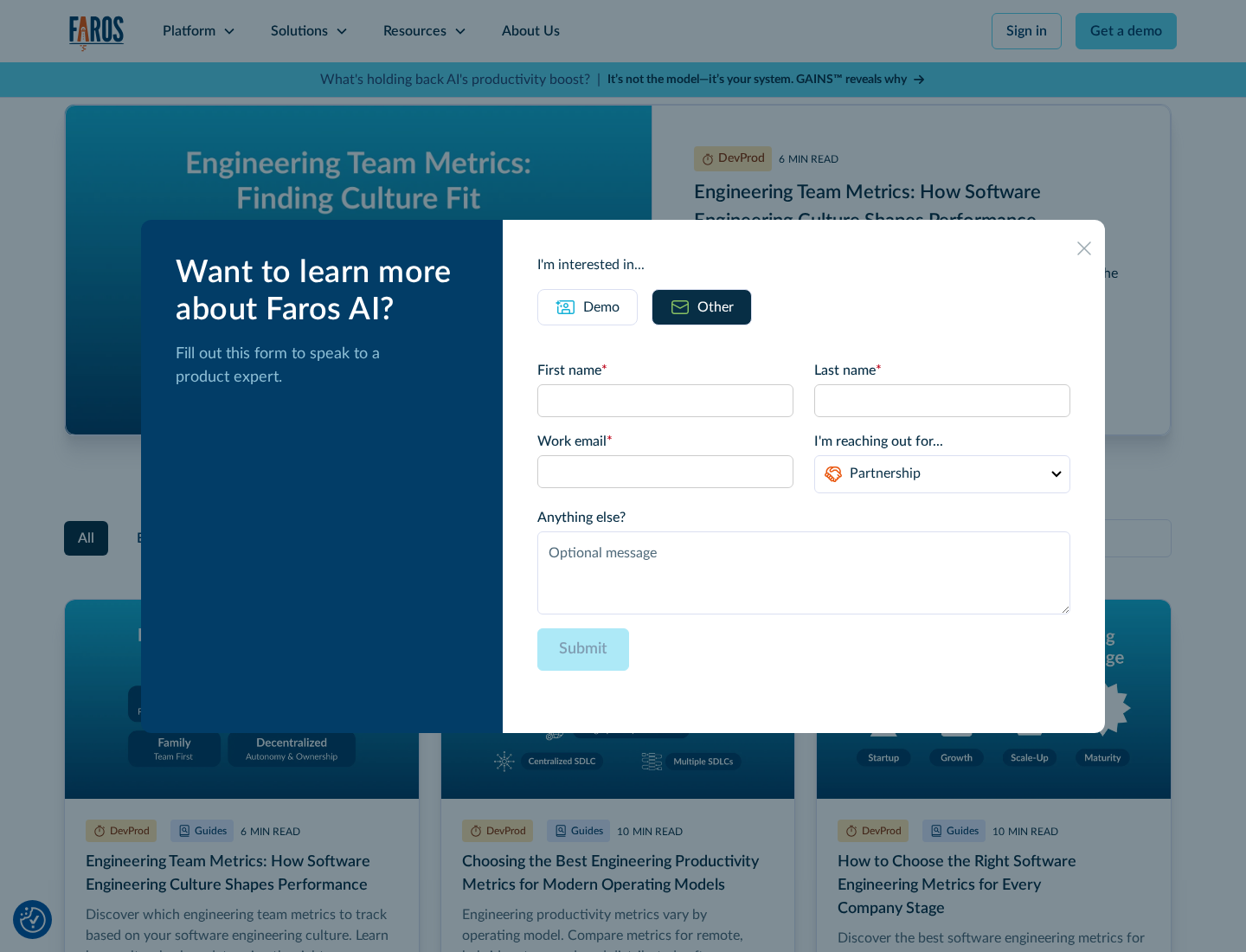
click at [1085, 247] on icon at bounding box center [1084, 247] width 14 height 14
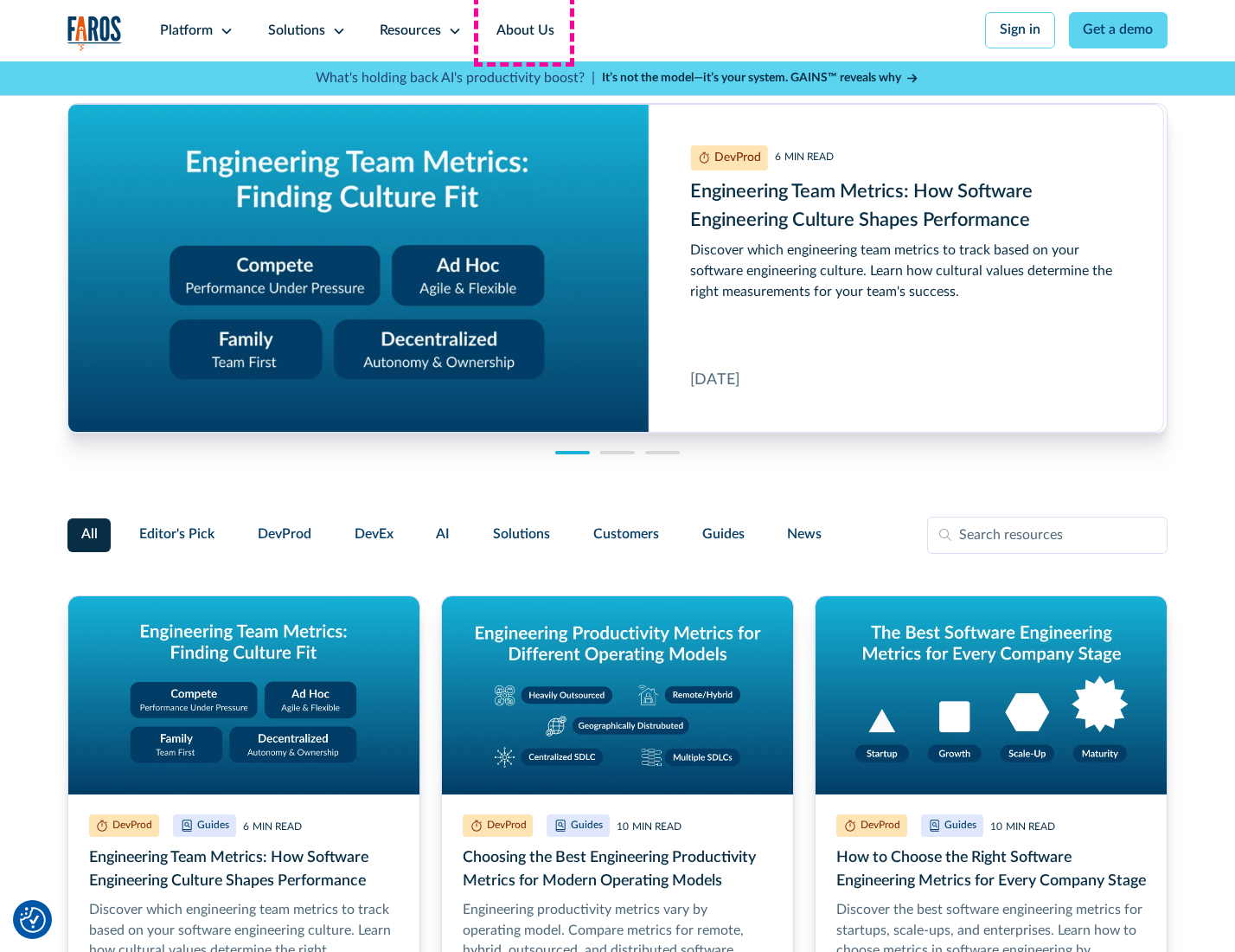
click at [523, 30] on link "About Us" at bounding box center [525, 30] width 93 height 62
